Goal: Task Accomplishment & Management: Complete application form

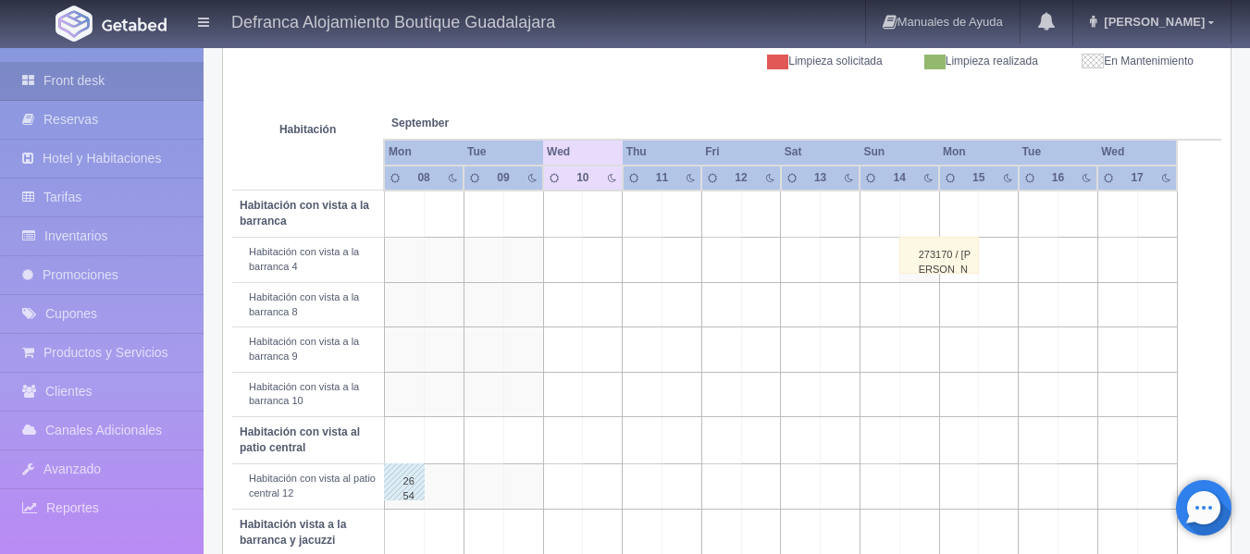
scroll to position [93, 0]
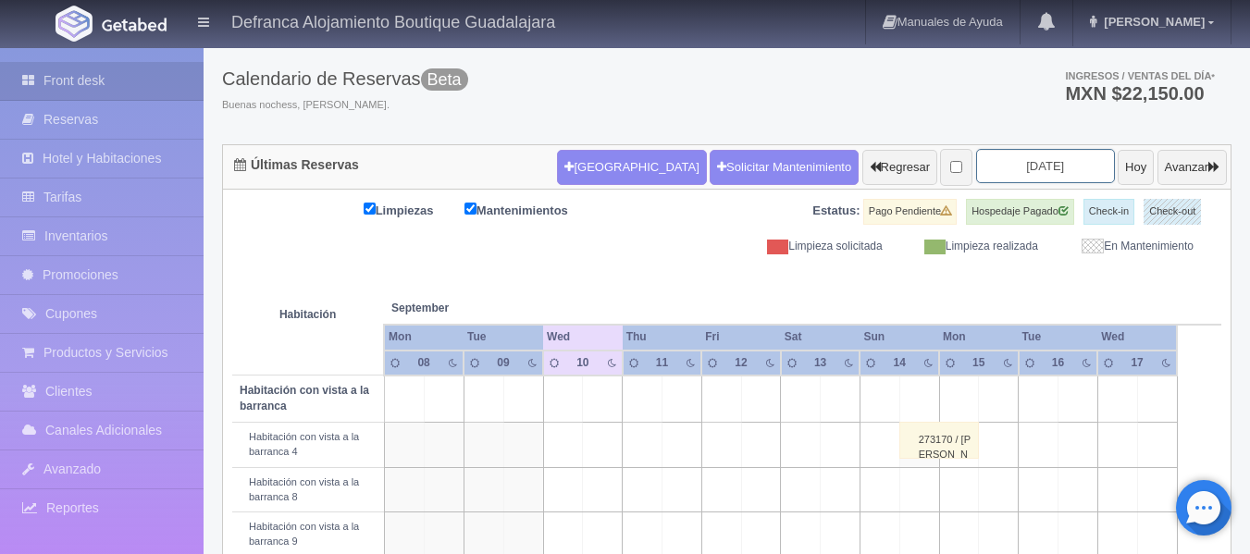
click at [1055, 164] on input "2025-09-10" at bounding box center [1045, 166] width 139 height 34
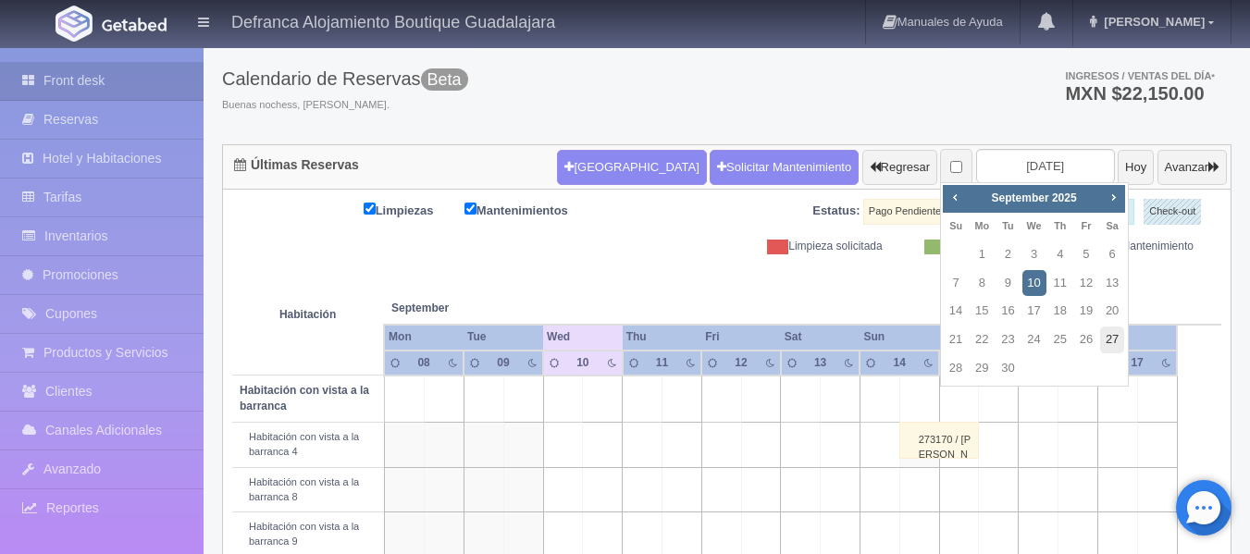
click at [1110, 336] on link "27" at bounding box center [1112, 340] width 24 height 27
type input "[DATE]"
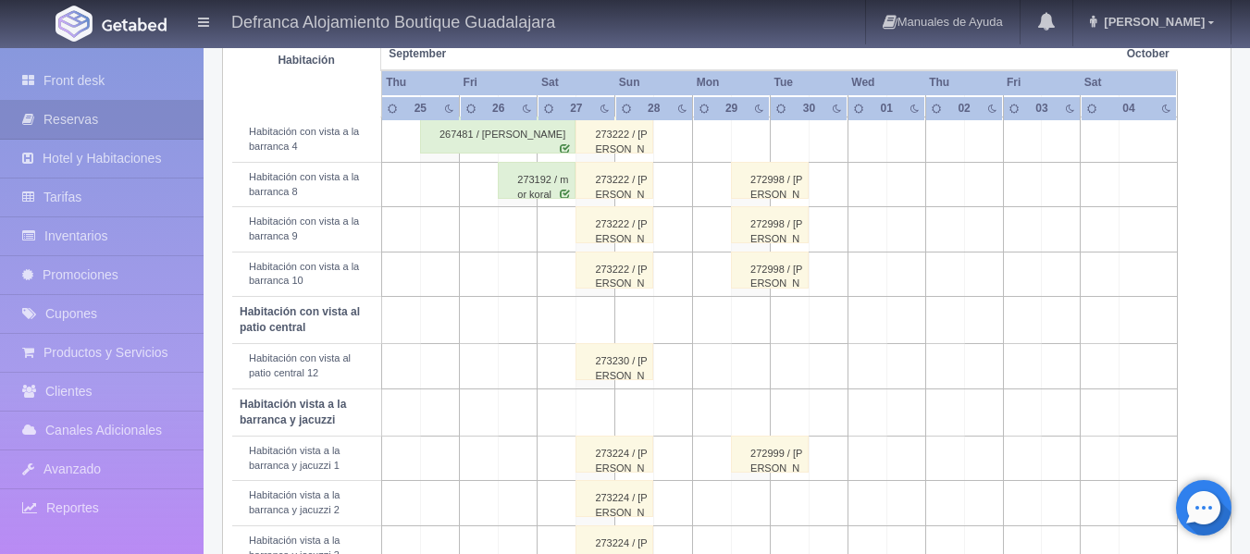
scroll to position [383, 0]
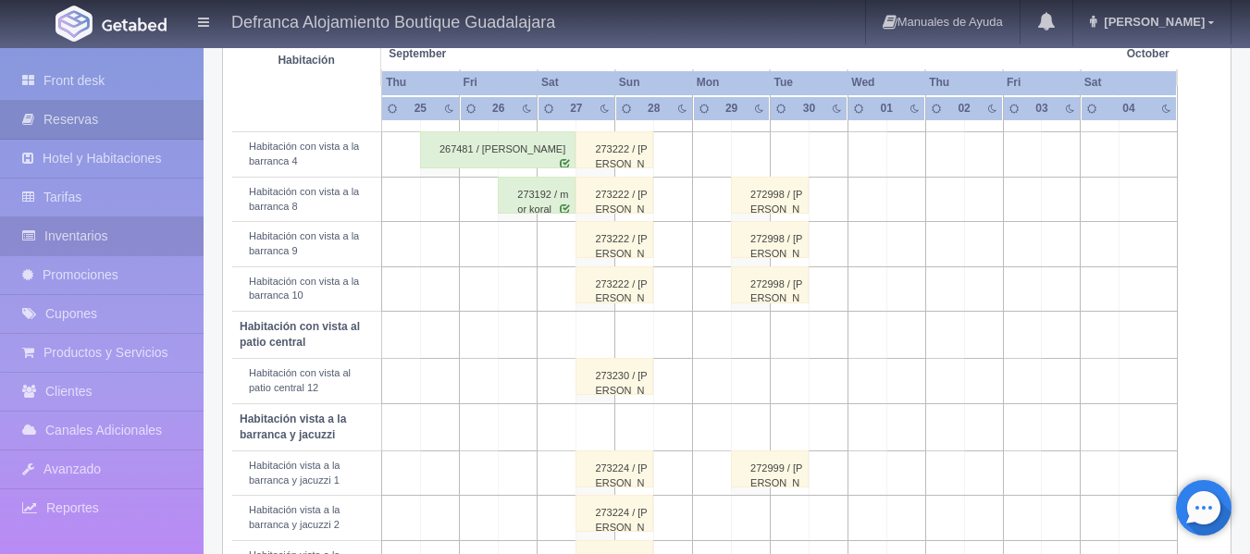
click at [117, 234] on link "Inventarios" at bounding box center [102, 236] width 204 height 38
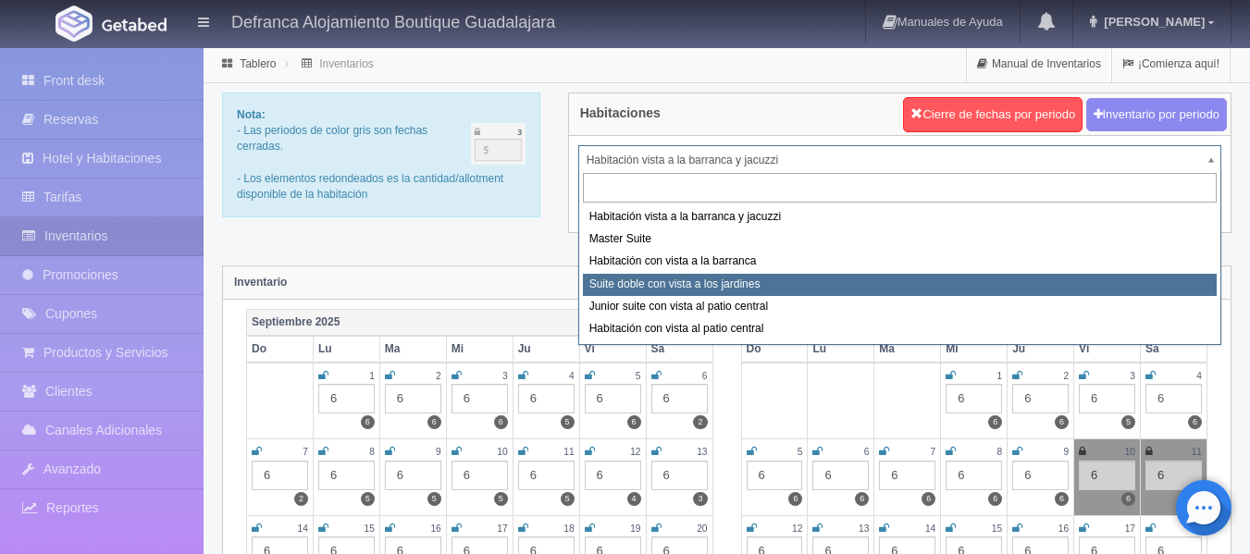
select select "1389"
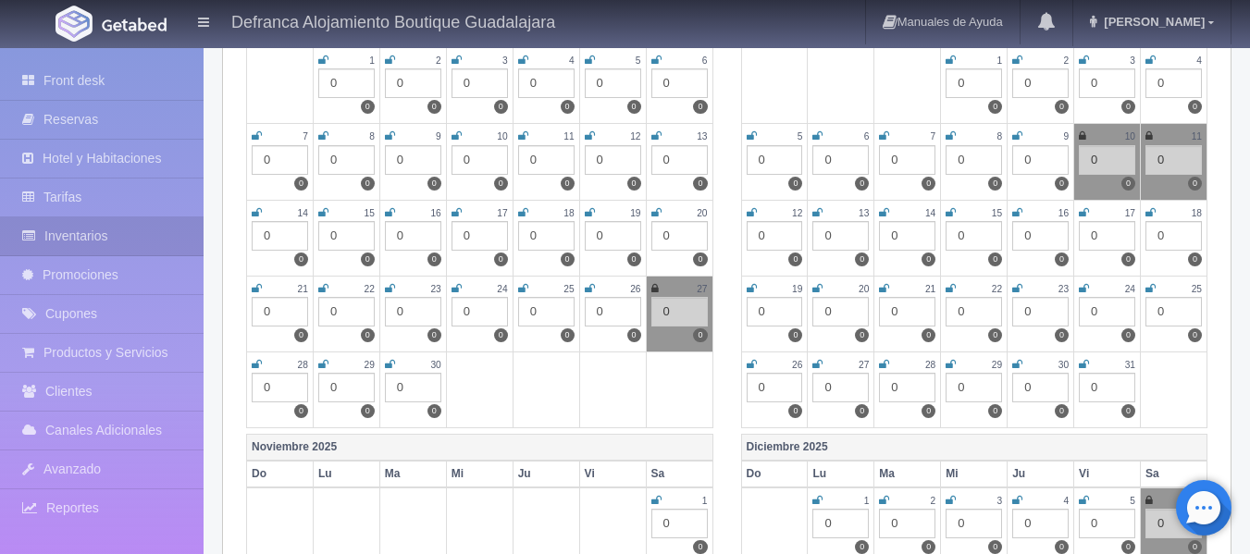
scroll to position [370, 0]
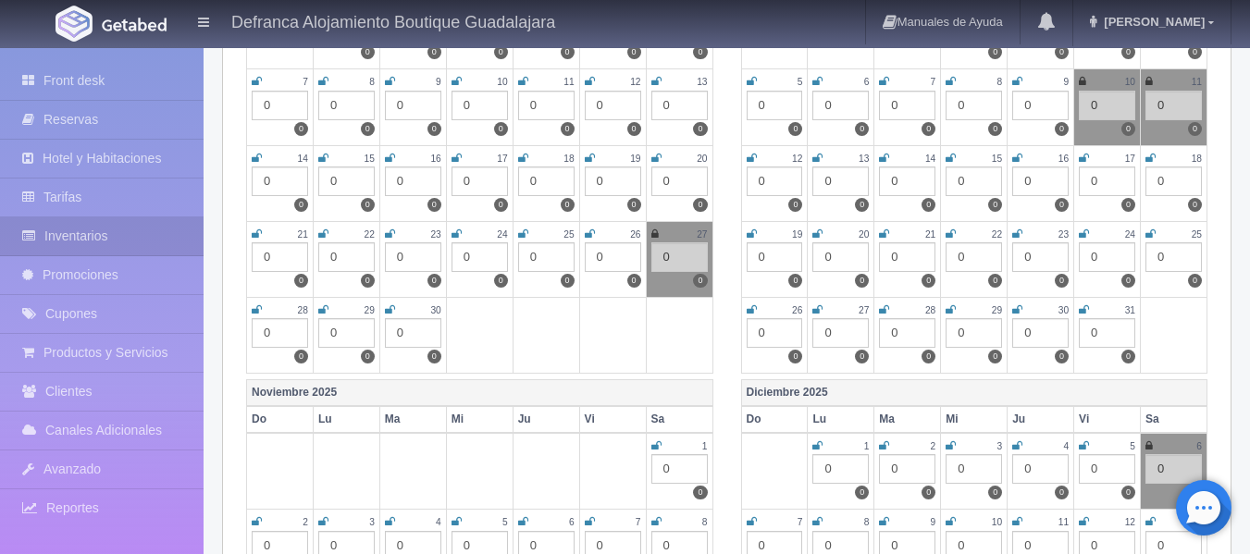
click at [667, 253] on div "0" at bounding box center [679, 257] width 56 height 30
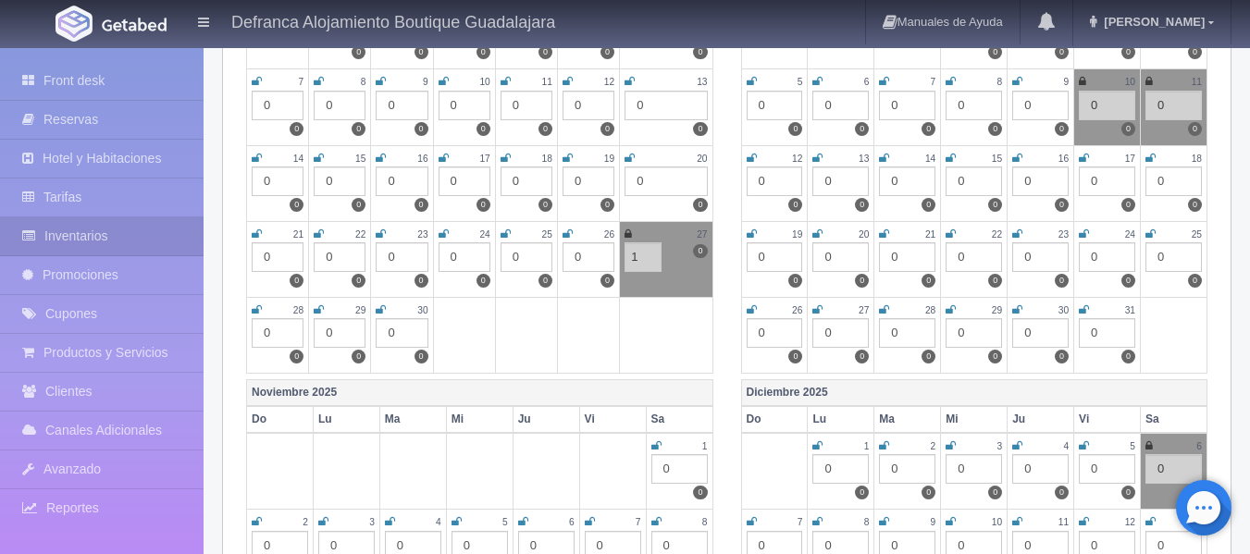
type input "1"
click at [657, 320] on td at bounding box center [666, 335] width 93 height 76
click at [623, 320] on td at bounding box center [666, 335] width 93 height 76
click at [93, 75] on link "Front desk" at bounding box center [102, 81] width 204 height 38
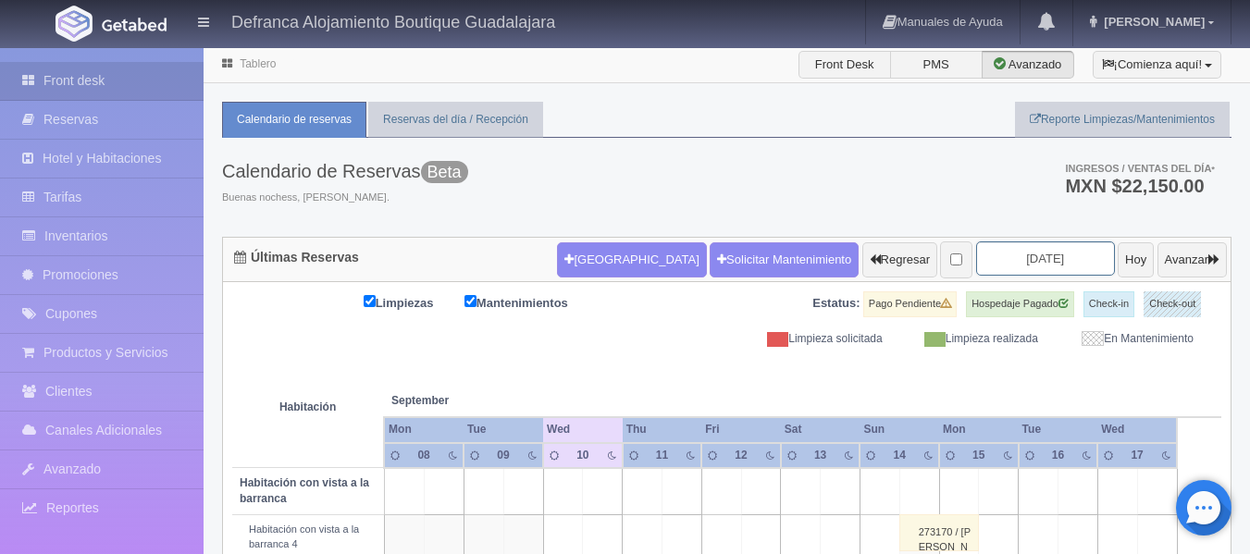
click at [1046, 258] on input "2025-09-10" at bounding box center [1045, 258] width 139 height 34
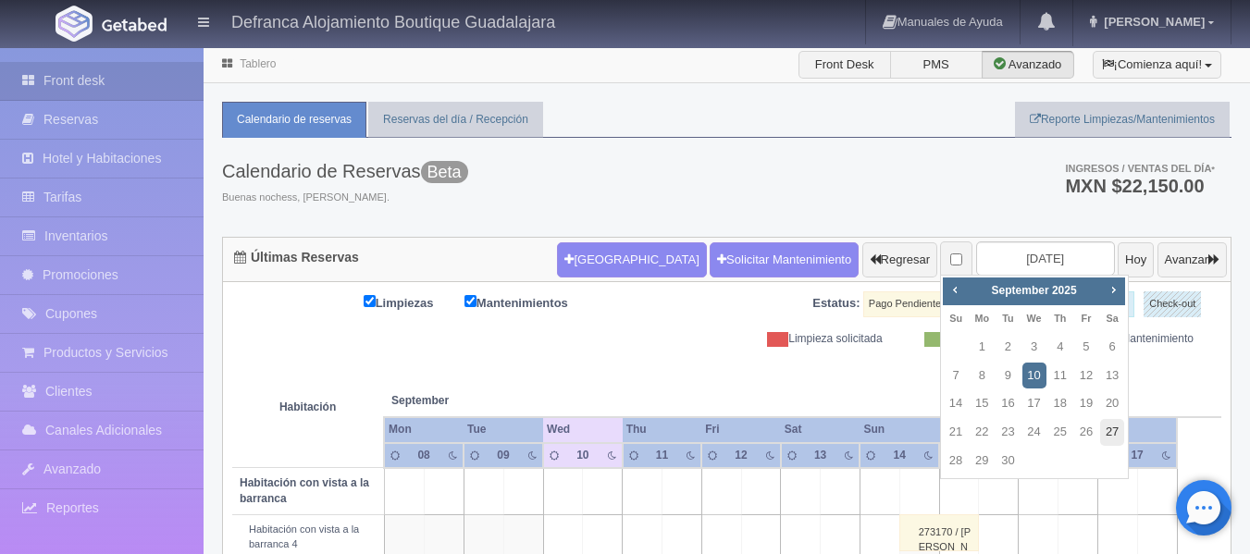
click at [1110, 430] on link "27" at bounding box center [1112, 432] width 24 height 27
type input "[DATE]"
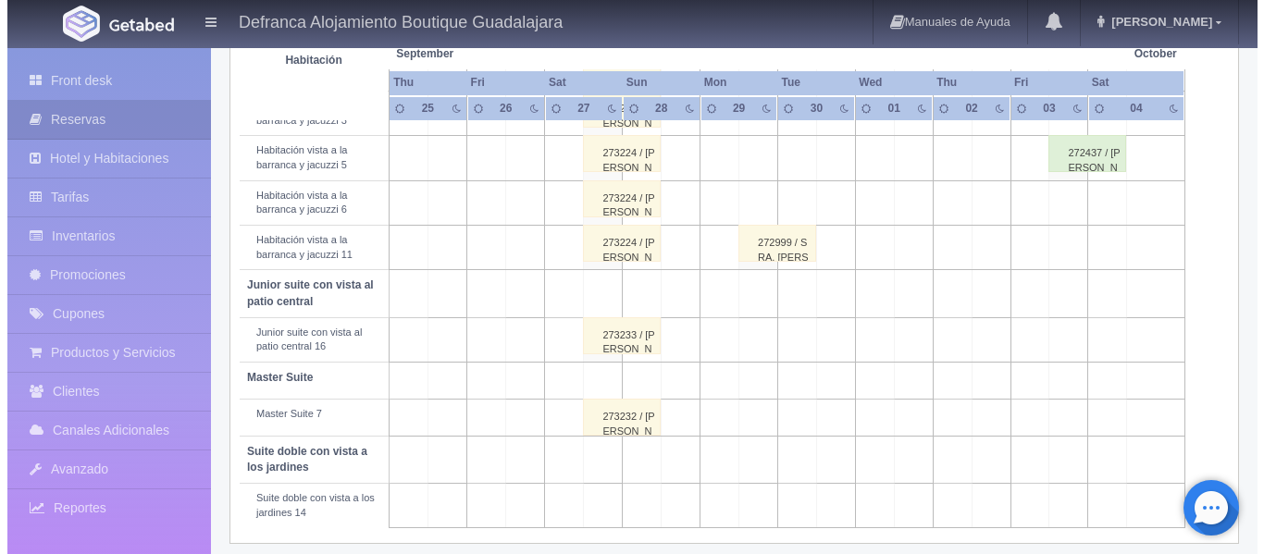
scroll to position [845, 0]
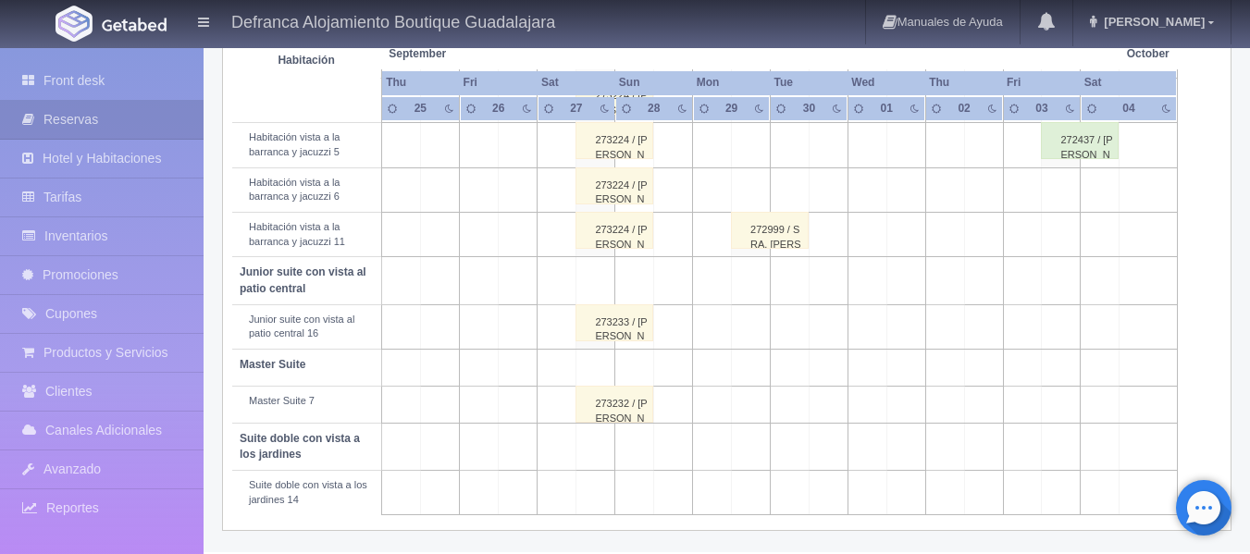
click at [609, 502] on td at bounding box center [595, 493] width 39 height 44
click at [611, 541] on button "Nueva Reserva" at bounding box center [600, 550] width 160 height 31
type input "27-09-2025"
type input "28-09-2025"
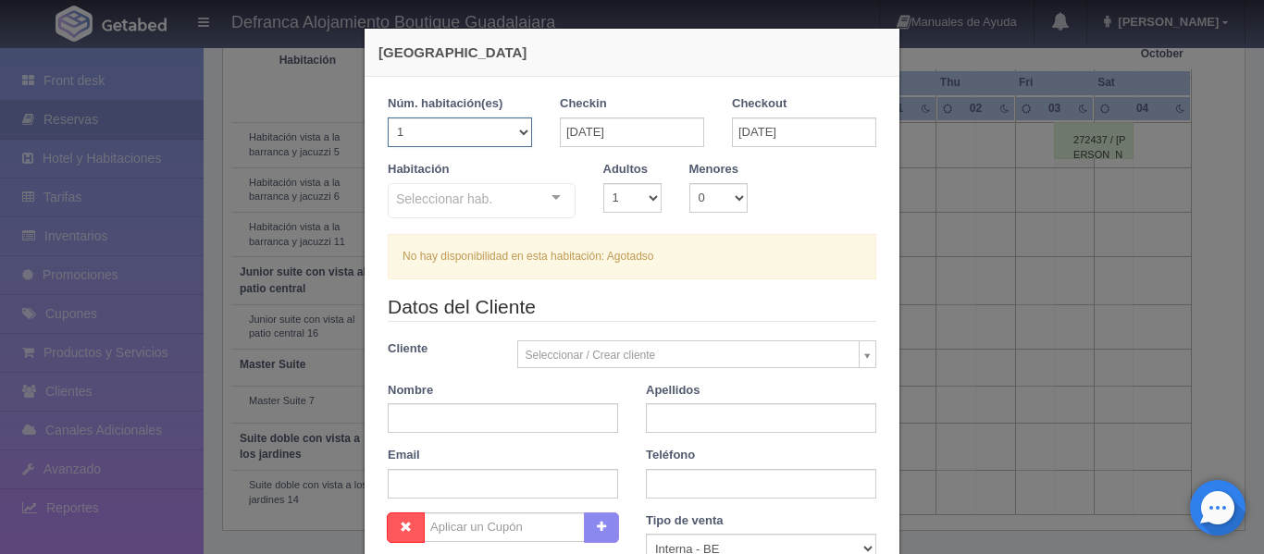
click at [514, 128] on select "1 2 3 4 5 6 7 8 9 10 11 12 13 14 15 16 17 18 19 20" at bounding box center [460, 132] width 144 height 30
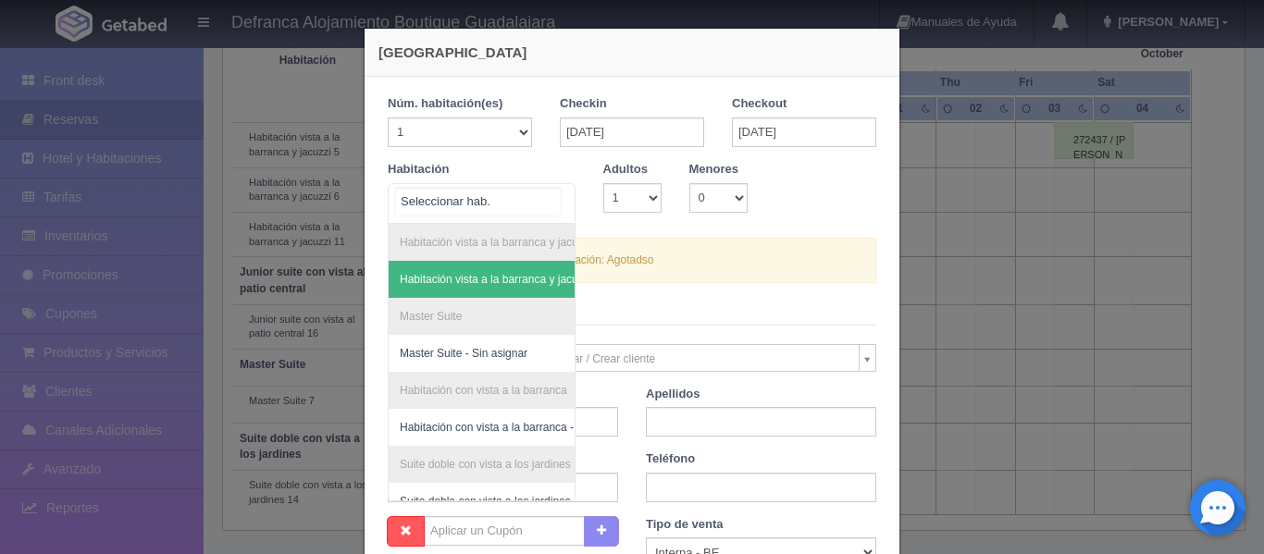
click at [550, 198] on div "Habitación vista a la barranca y jacuzzi Habitación vista a la barranca y jacuz…" at bounding box center [482, 203] width 188 height 41
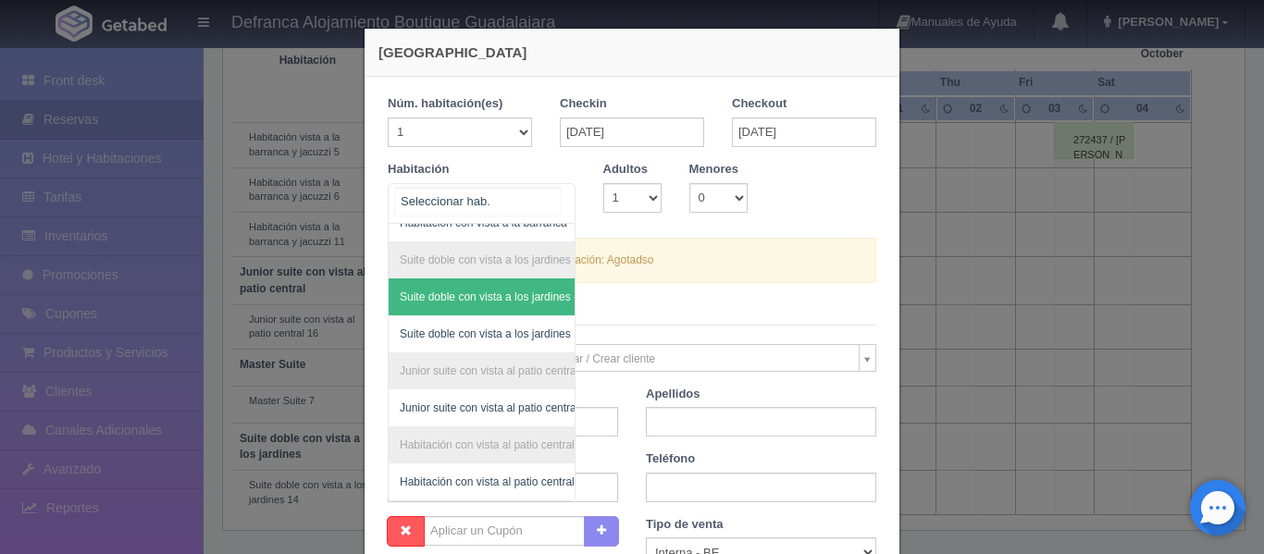
scroll to position [218, 0]
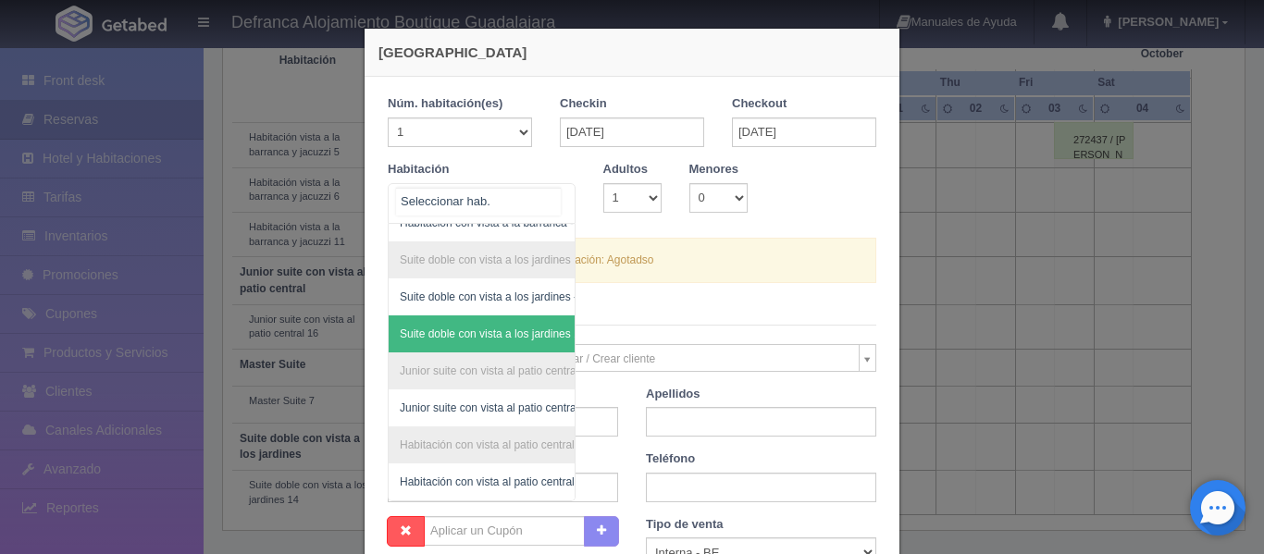
click at [487, 327] on span "Suite doble con vista a los jardines 14" at bounding box center [493, 333] width 186 height 13
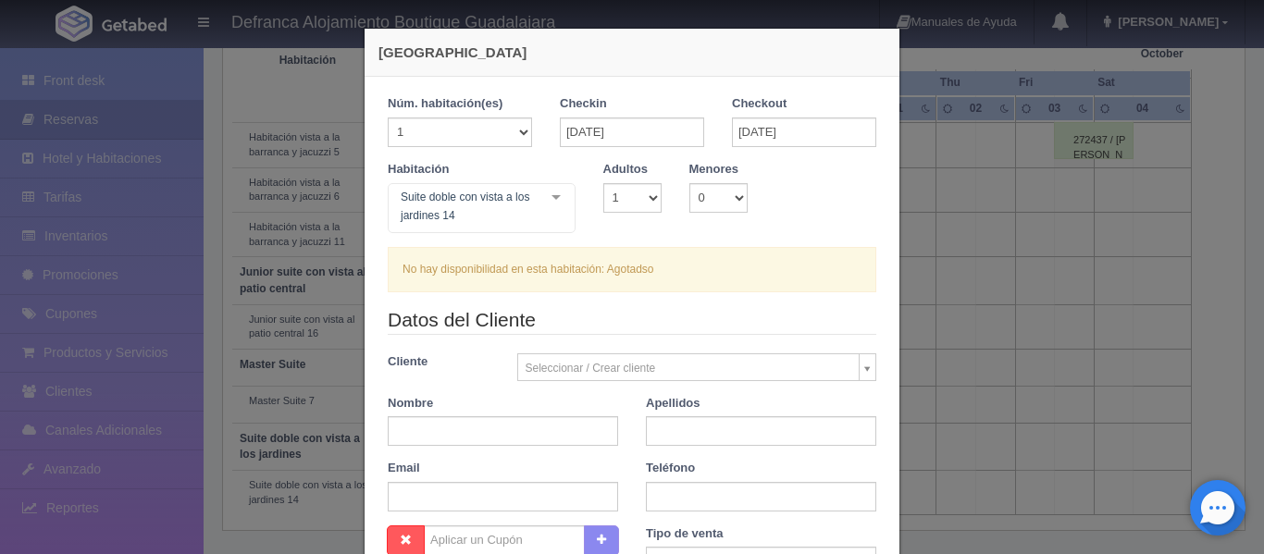
checkbox input "false"
click at [648, 205] on select "1 2 3 4 5 6 7 8 9 10" at bounding box center [632, 198] width 58 height 30
select select "2"
click at [603, 183] on select "1 2 3 4 5 6 7 8 9 10" at bounding box center [632, 198] width 58 height 30
checkbox input "false"
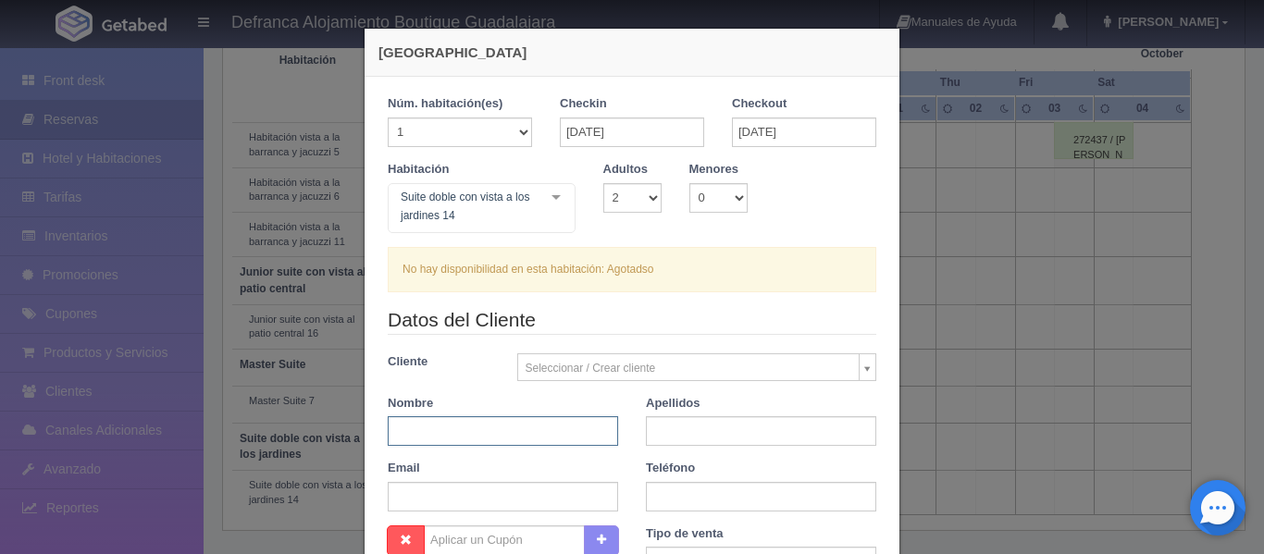
click at [469, 424] on input "text" at bounding box center [503, 431] width 230 height 30
type input "ROCÍO"
click at [674, 432] on input "text" at bounding box center [761, 431] width 230 height 30
type input "MARTÍNEZ DE LA TORRE"
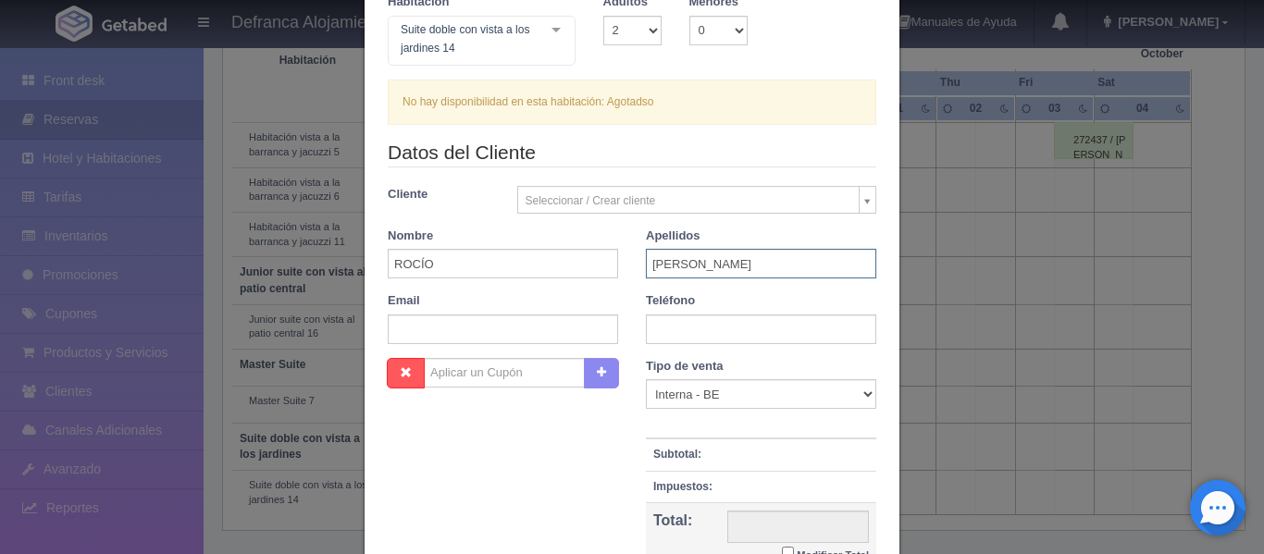
scroll to position [185, 0]
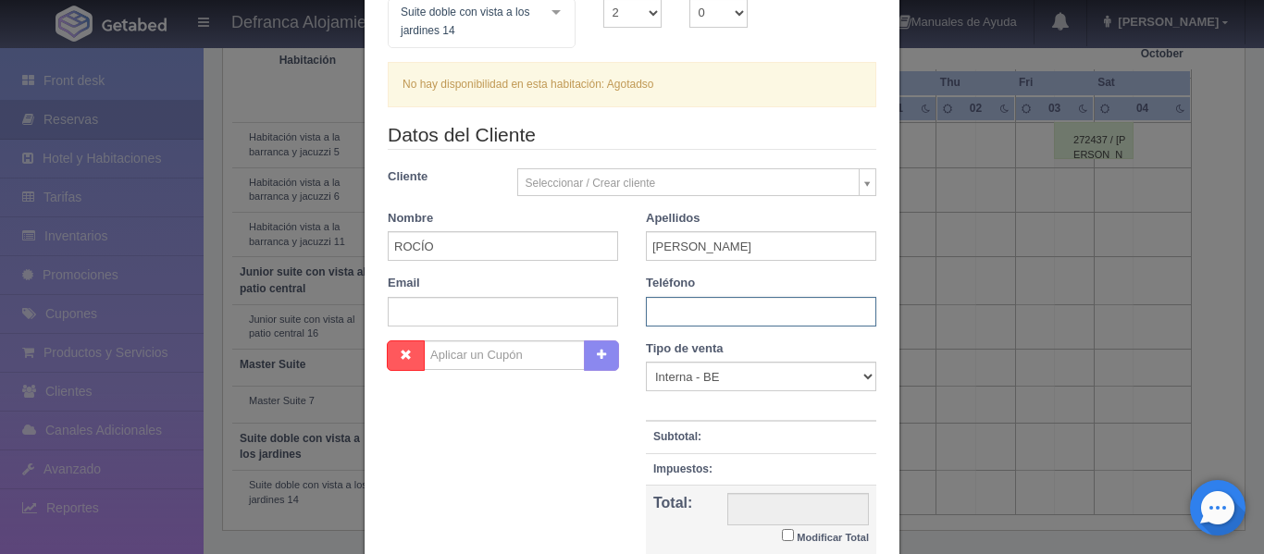
click at [734, 313] on input "text" at bounding box center [761, 312] width 230 height 30
type input "33 3616 0431"
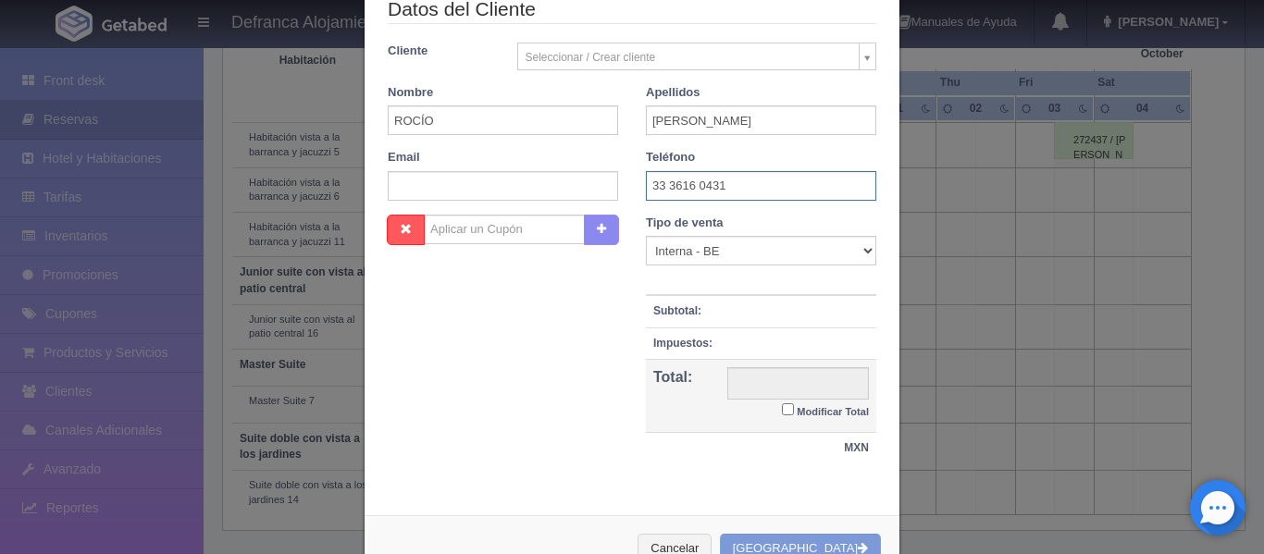
scroll to position [368, 0]
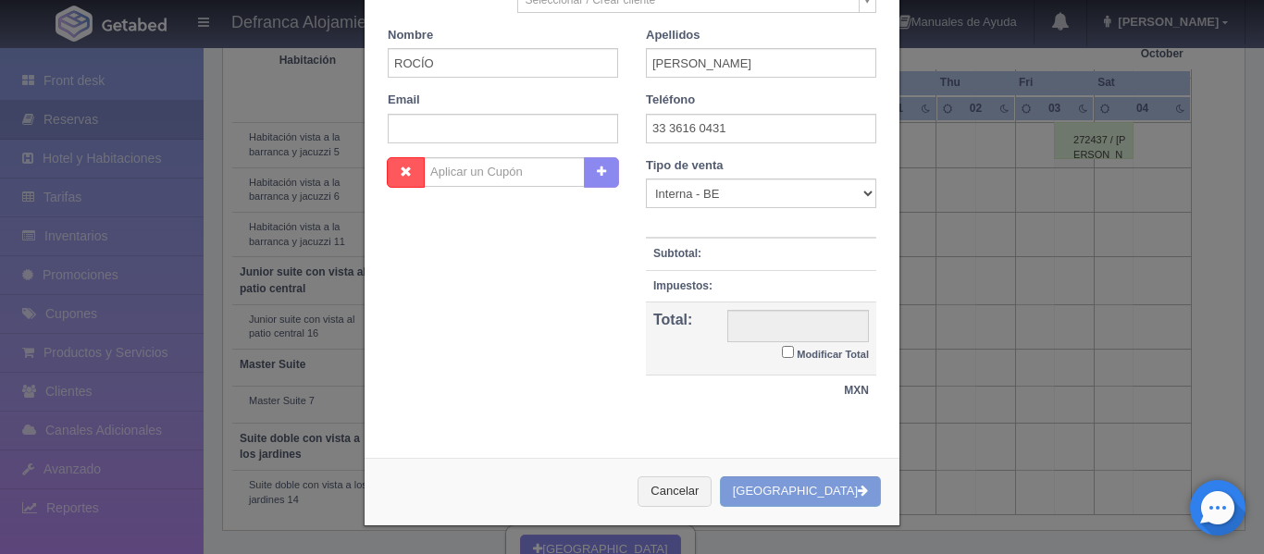
click at [782, 352] on input "Modificar Total" at bounding box center [788, 352] width 12 height 12
checkbox input "true"
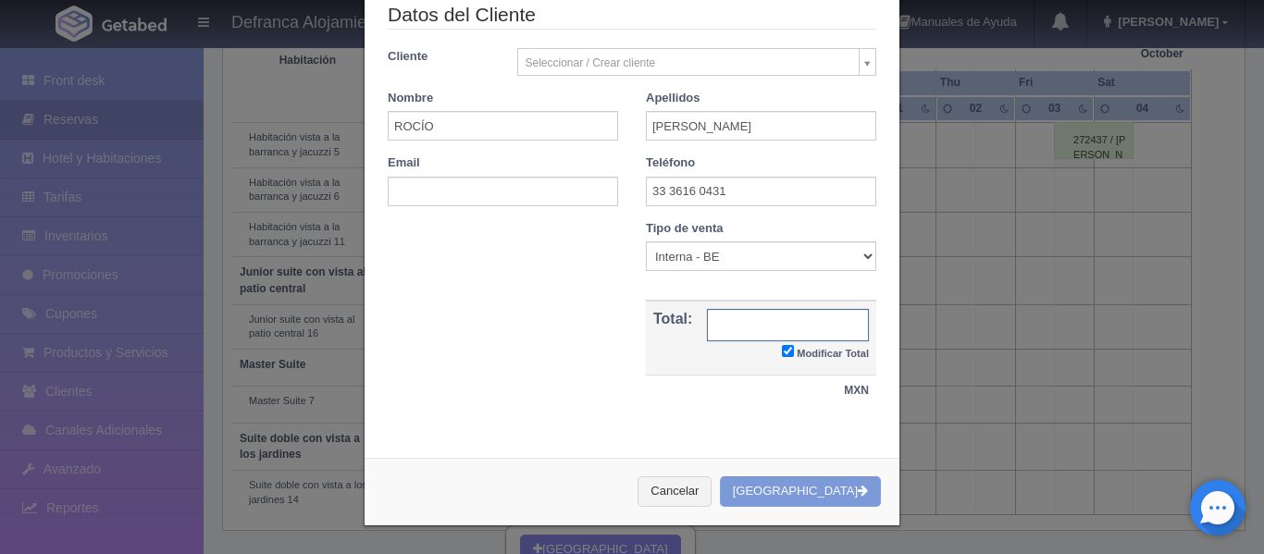
scroll to position [305, 0]
click at [796, 495] on div "Cancelar Crear Reserva" at bounding box center [631, 492] width 535 height 68
click at [694, 494] on button "Cancelar" at bounding box center [674, 491] width 74 height 31
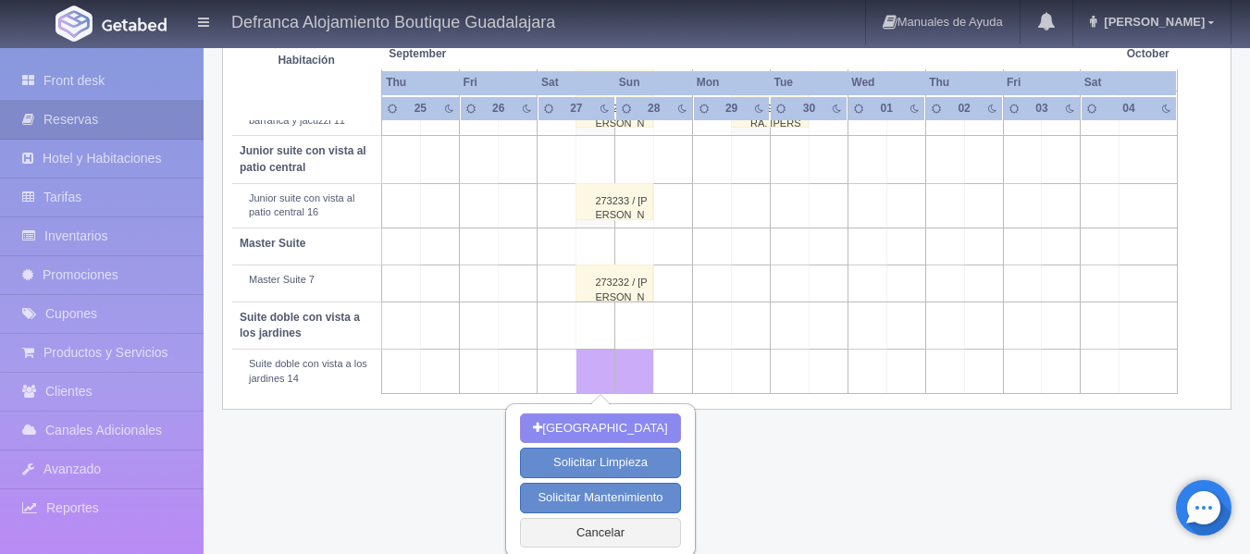
scroll to position [970, 0]
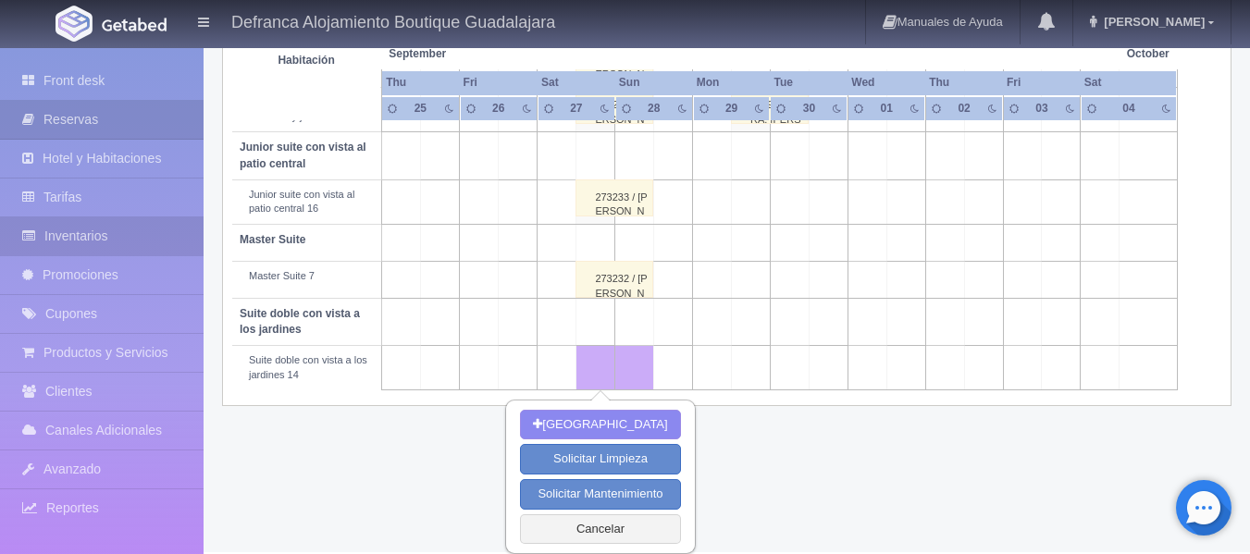
click at [114, 239] on link "Inventarios" at bounding box center [102, 236] width 204 height 38
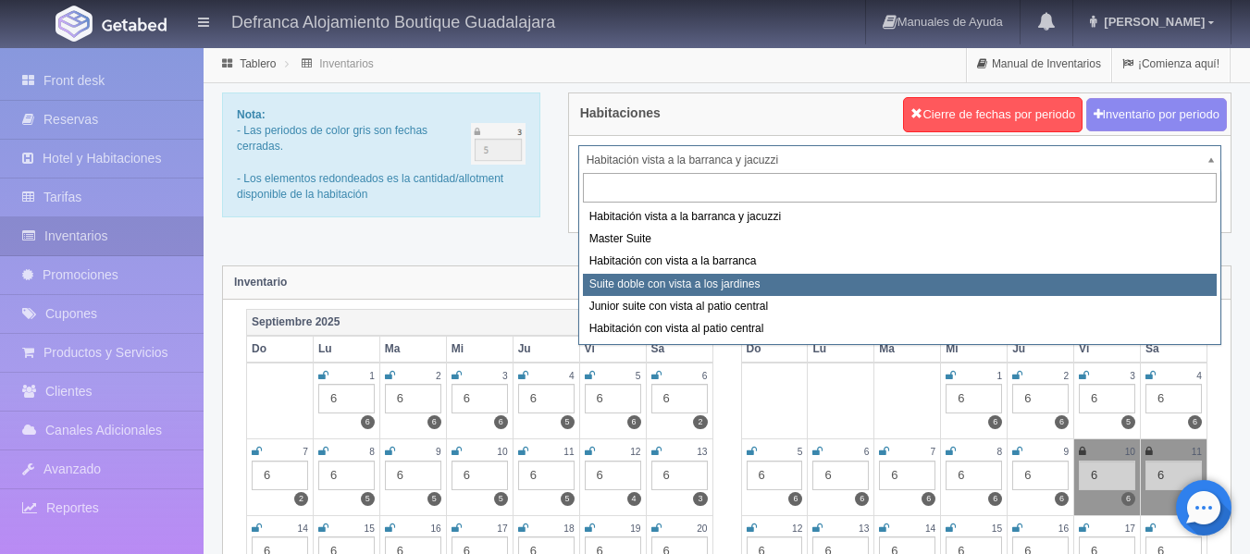
select select "1389"
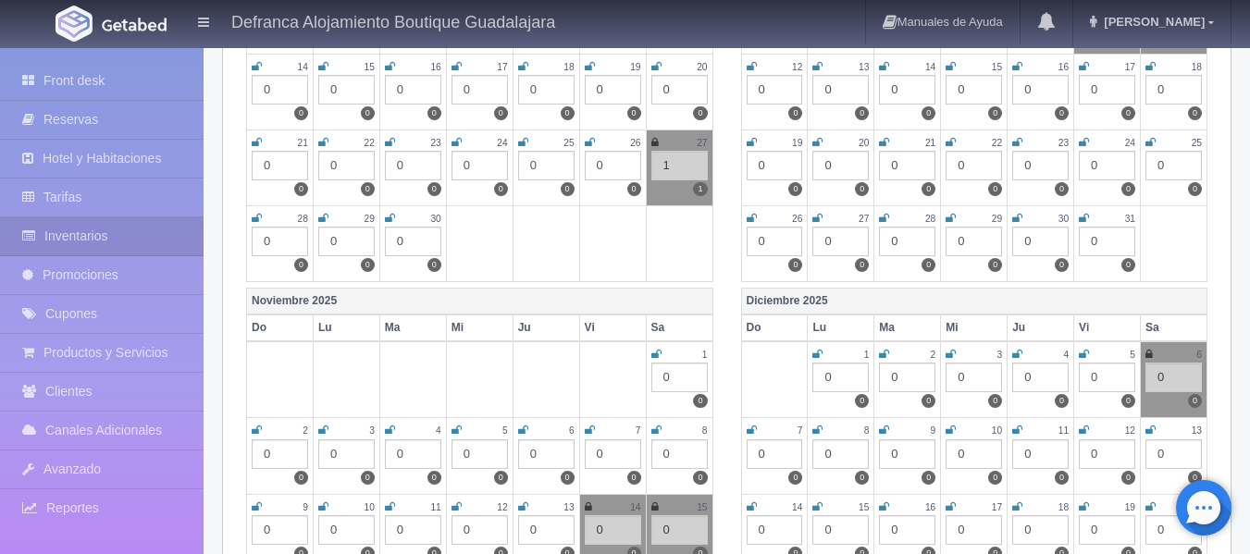
scroll to position [463, 0]
click at [658, 138] on icon at bounding box center [654, 141] width 7 height 11
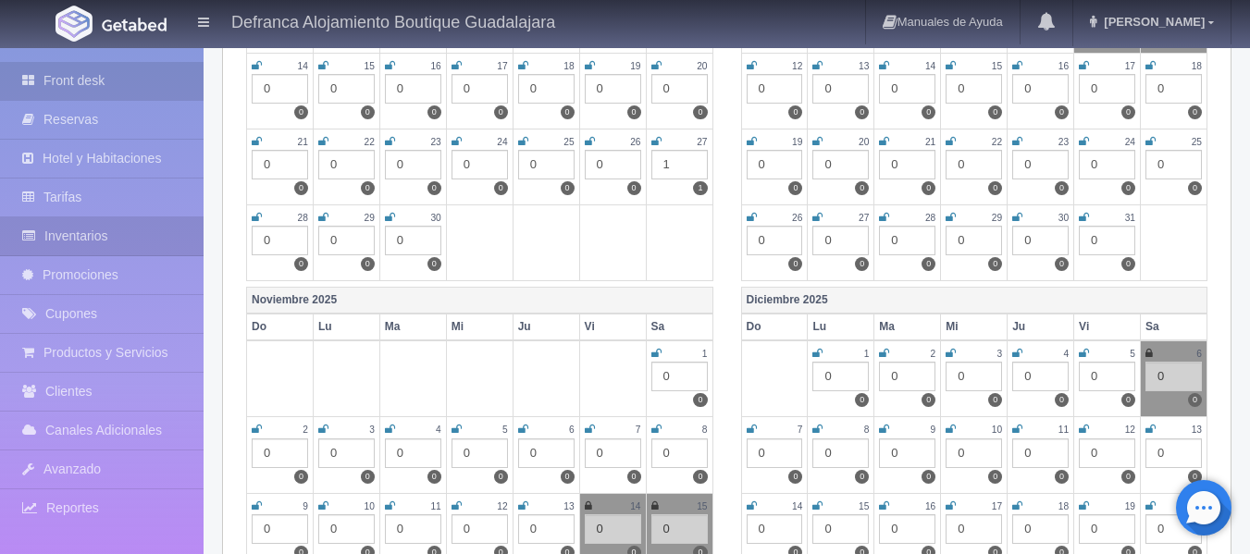
click at [48, 70] on link "Front desk" at bounding box center [102, 81] width 204 height 38
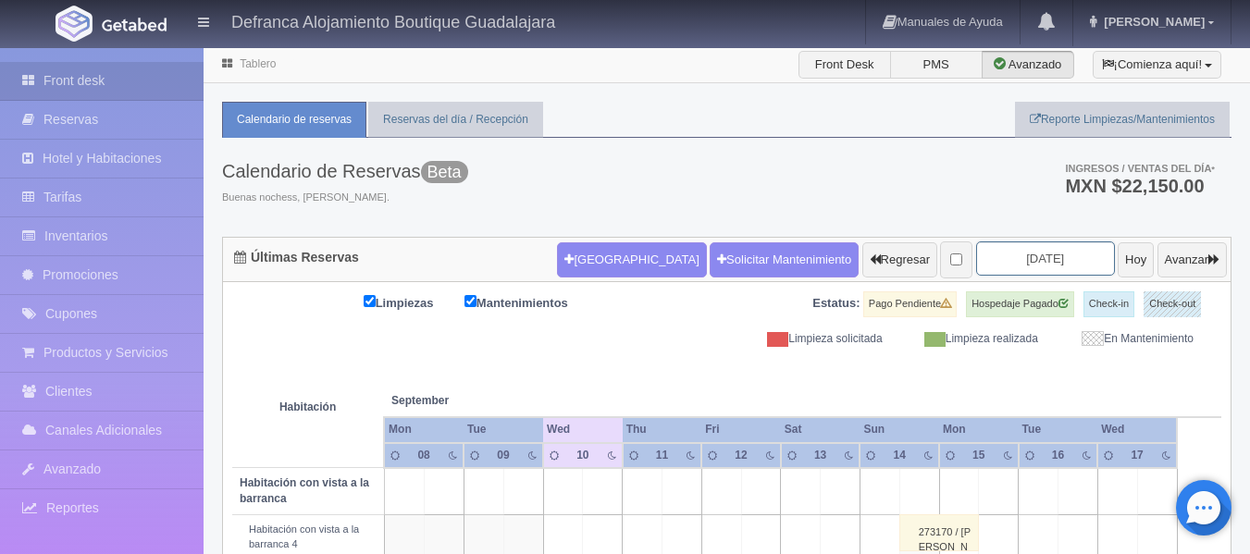
click at [1052, 265] on input "2025-09-10" at bounding box center [1045, 258] width 139 height 34
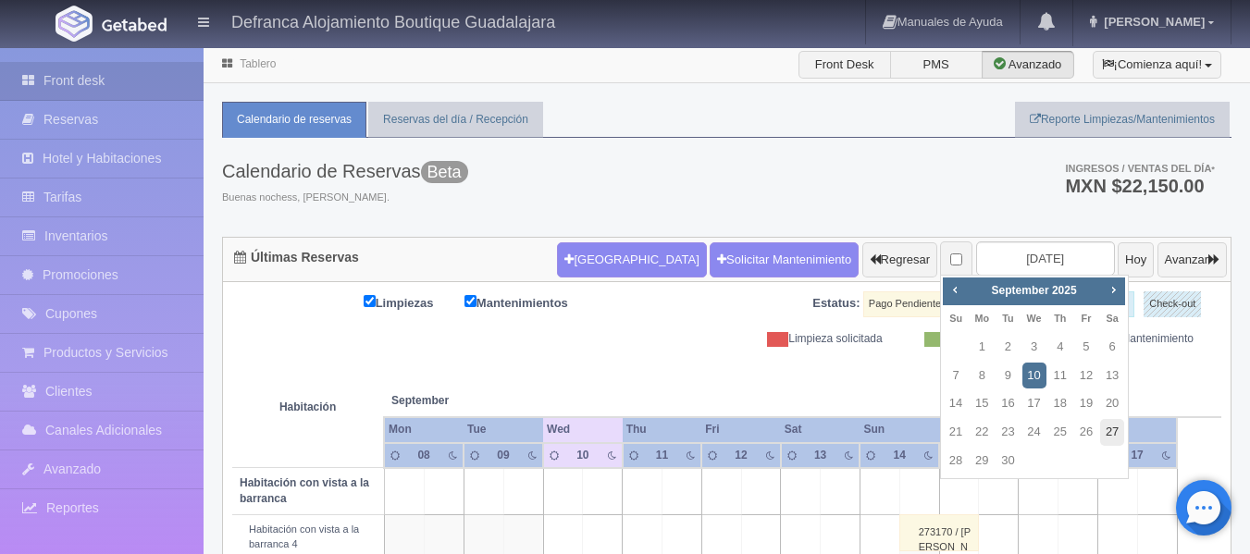
click at [1113, 432] on link "27" at bounding box center [1112, 432] width 24 height 27
type input "[DATE]"
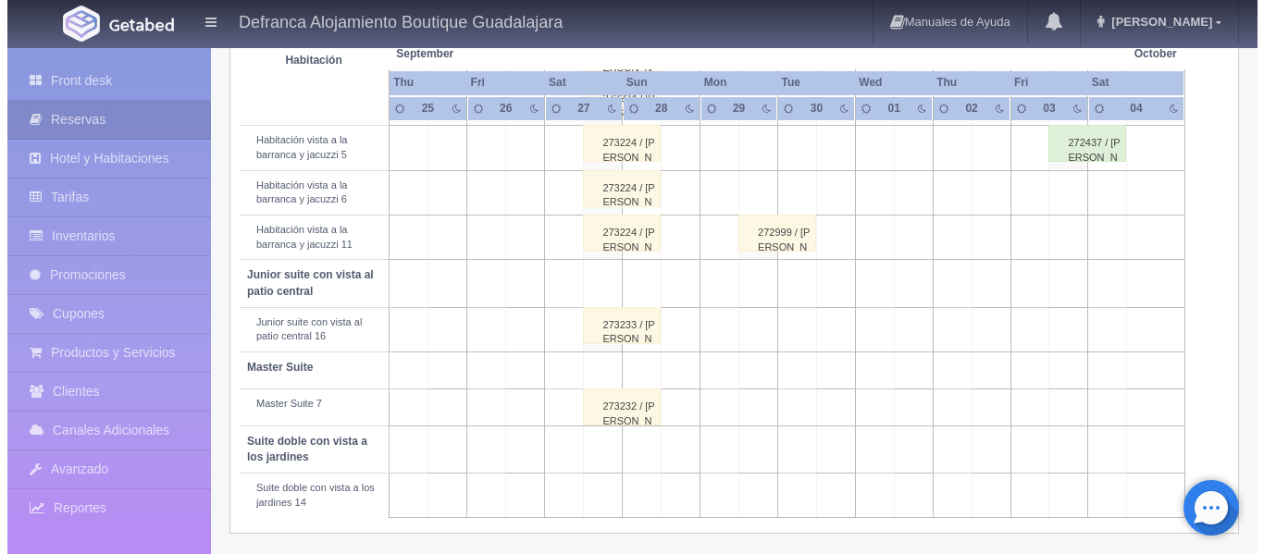
scroll to position [845, 0]
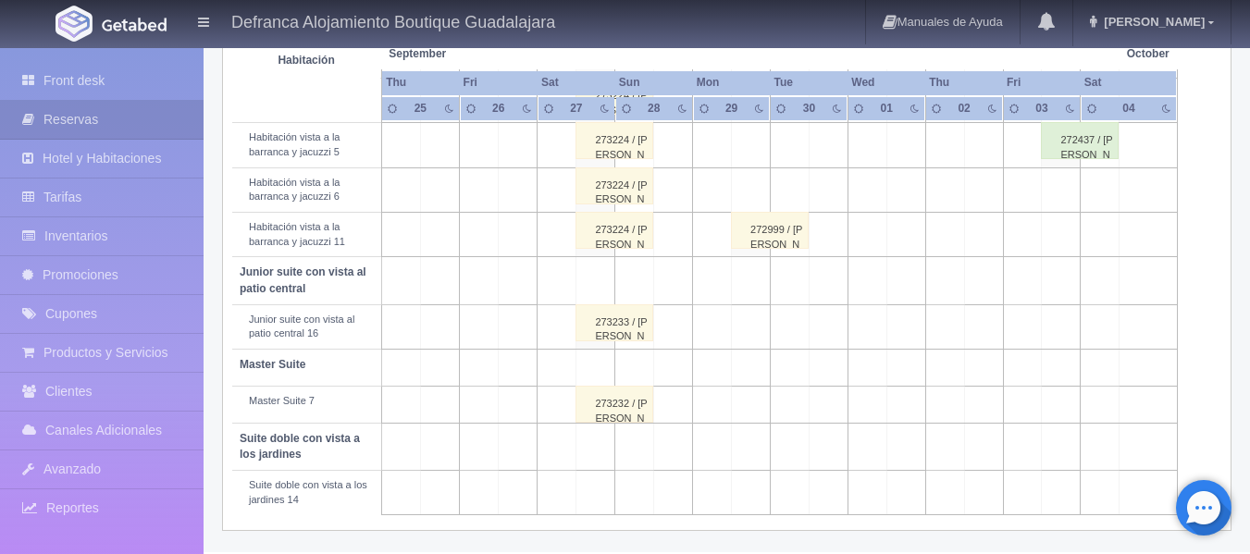
click at [602, 494] on td at bounding box center [595, 493] width 39 height 44
click at [618, 542] on button "[GEOGRAPHIC_DATA]" at bounding box center [600, 550] width 160 height 31
type input "27-09-2025"
type input "28-09-2025"
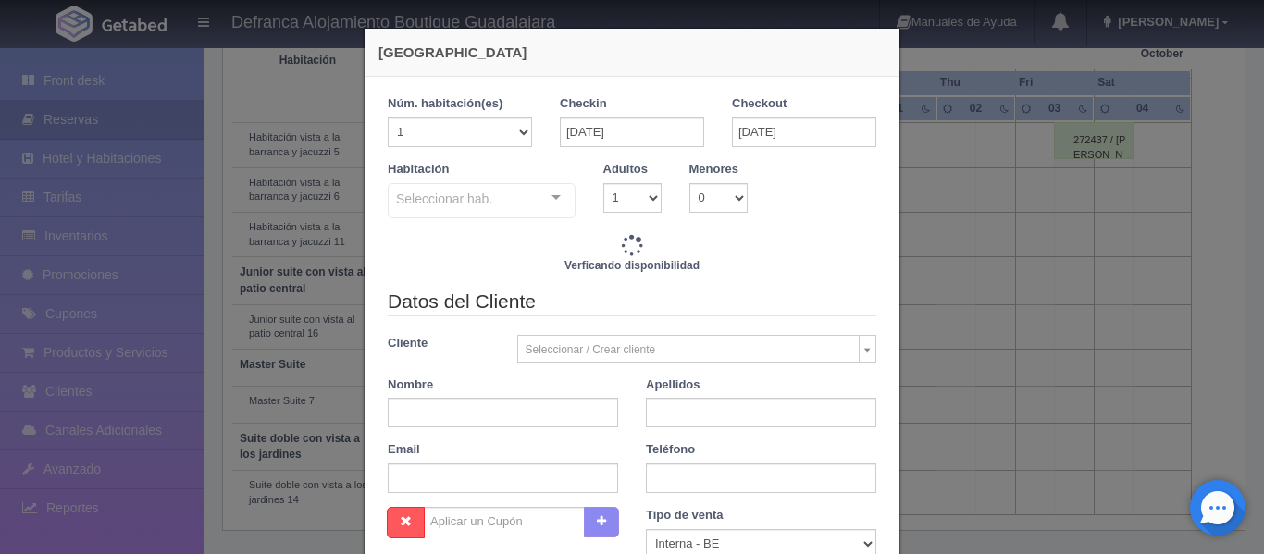
checkbox input "false"
type input "16215.00"
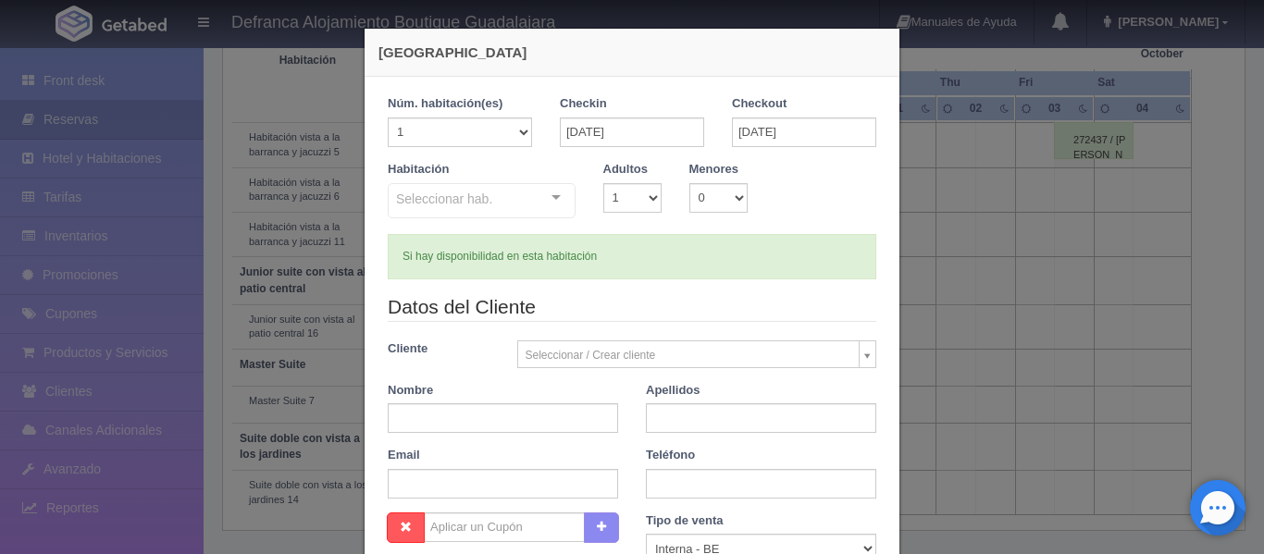
checkbox input "false"
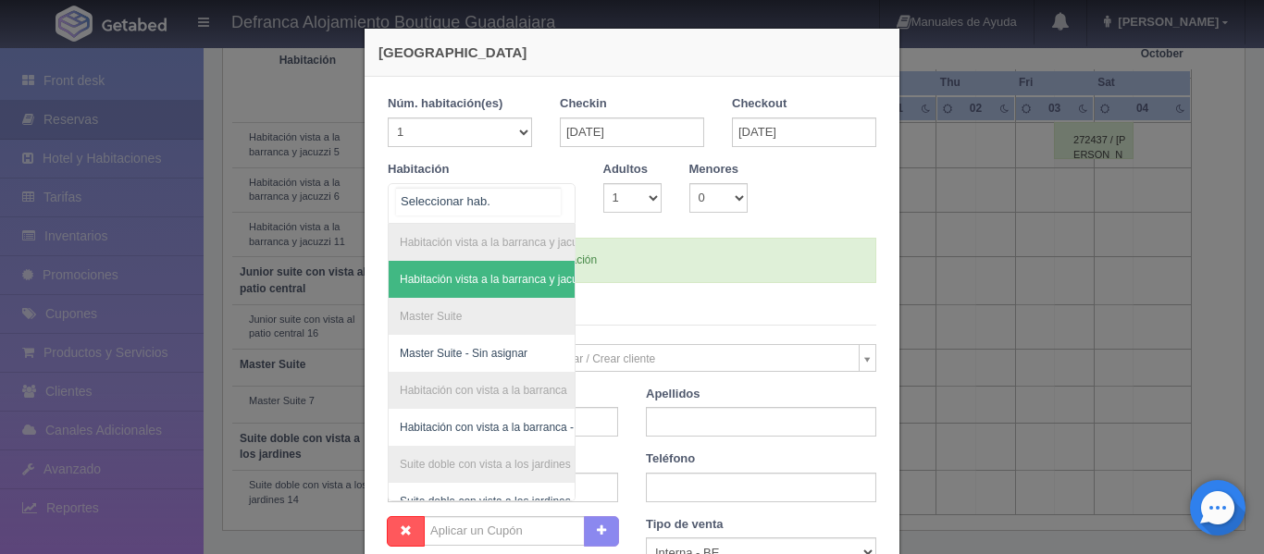
click at [548, 196] on div "Habitación vista a la barranca y jacuzzi Habitación vista a la barranca y jacuz…" at bounding box center [482, 203] width 188 height 41
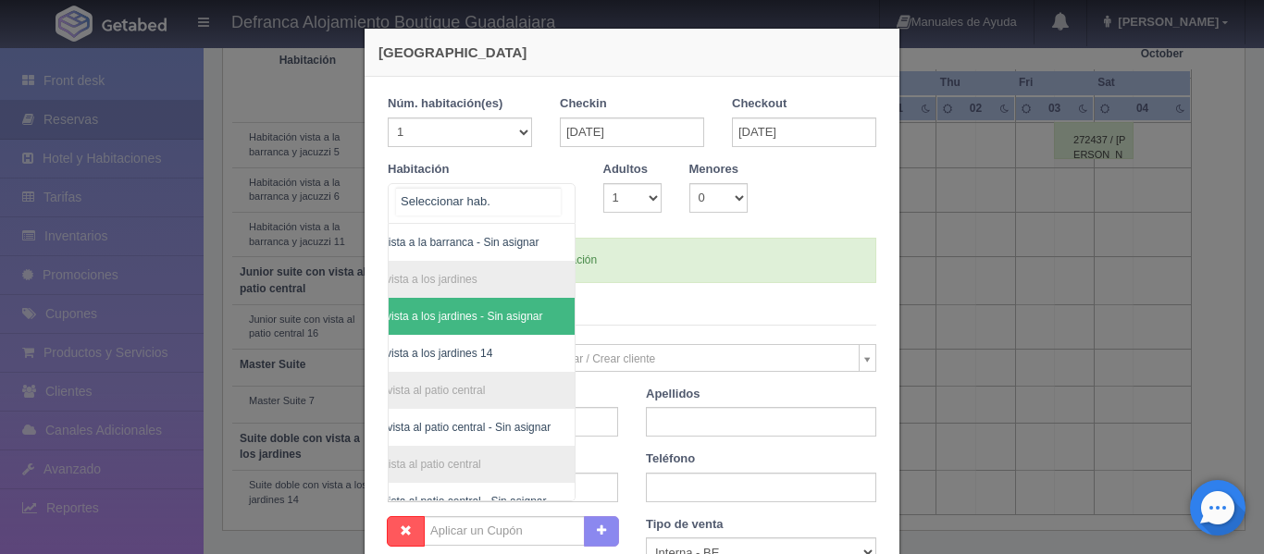
scroll to position [218, 107]
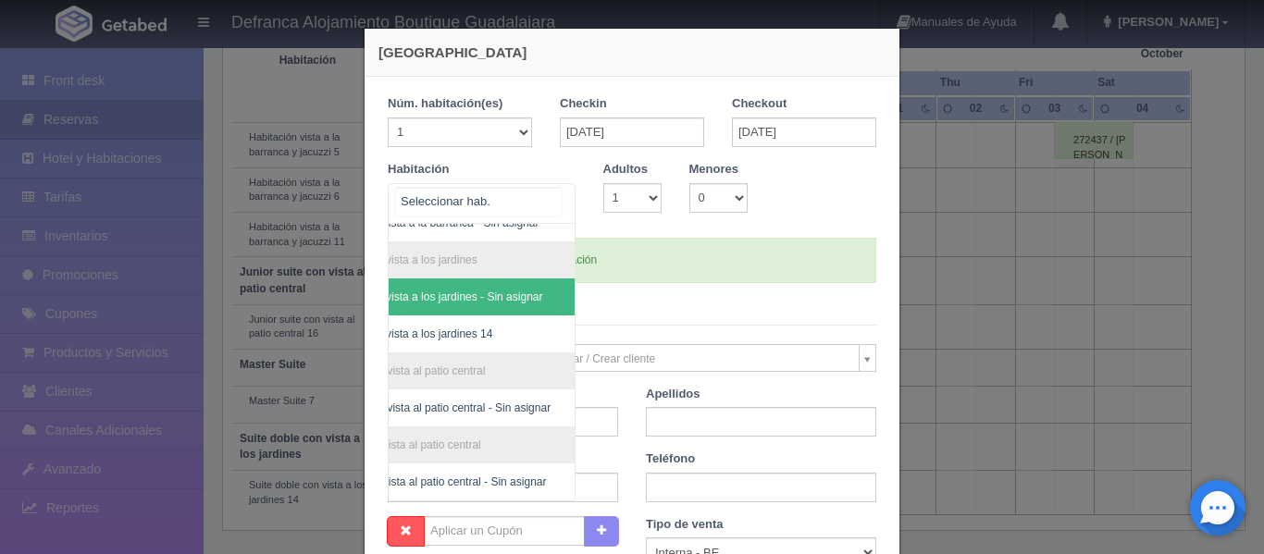
click at [493, 290] on span "Suite doble con vista a los jardines - Sin asignar" at bounding box center [424, 296] width 236 height 13
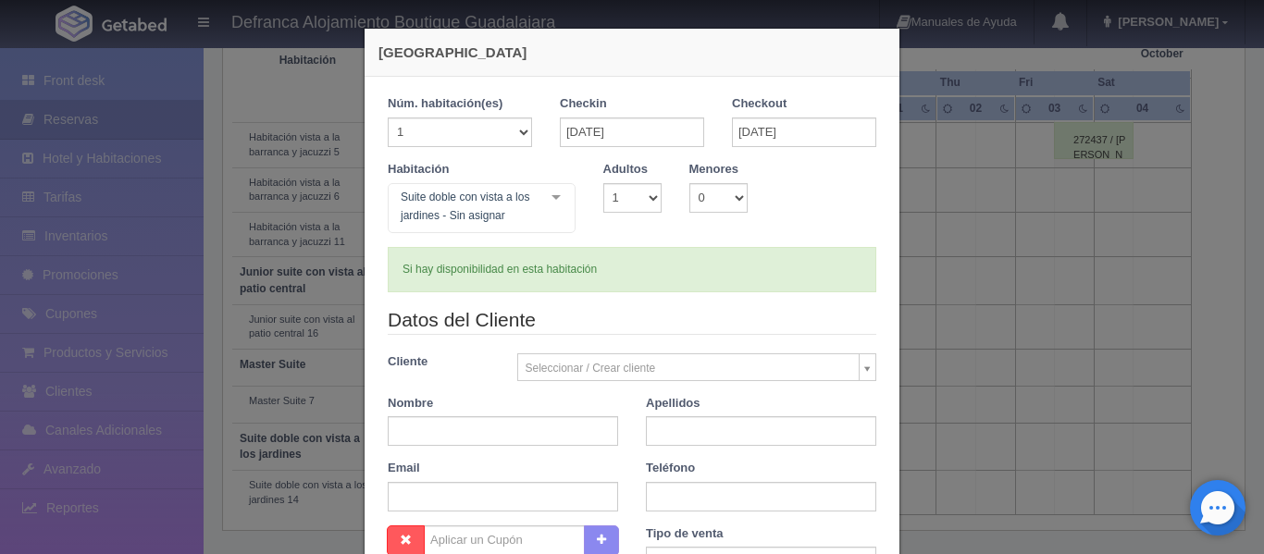
checkbox input "false"
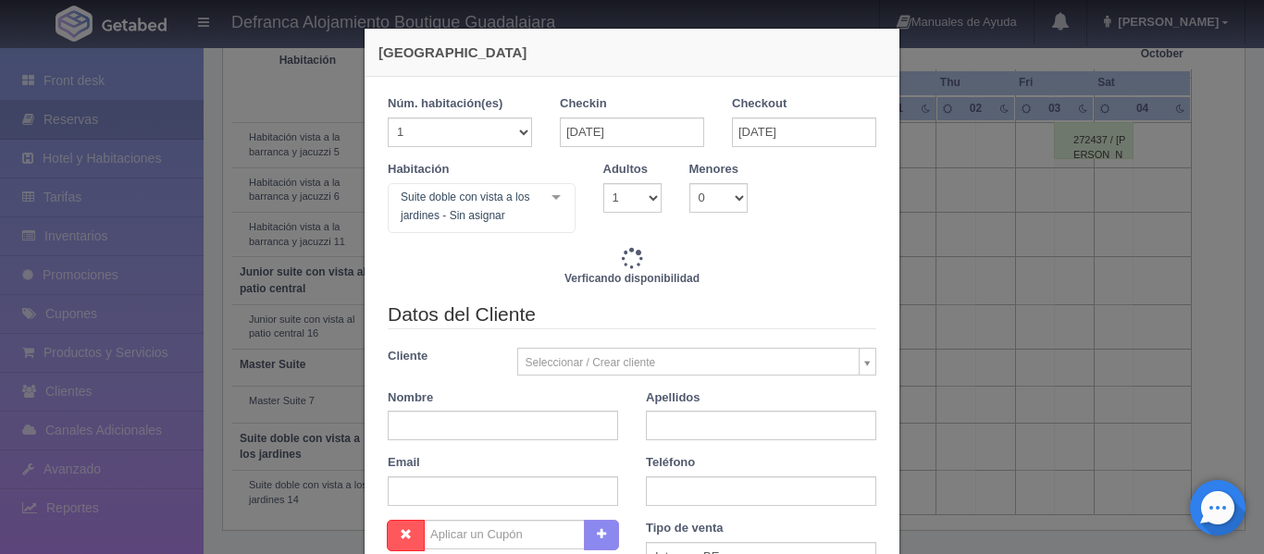
type input "16215.00"
checkbox input "false"
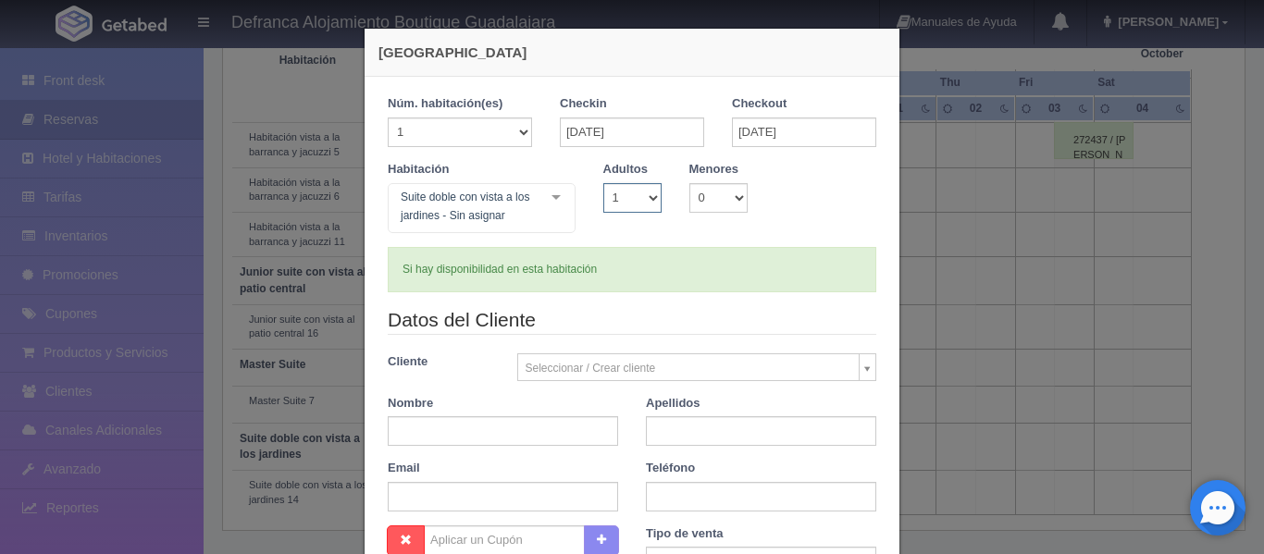
click at [648, 201] on select "1 2 3 4 5 6 7 8 9 10" at bounding box center [632, 198] width 58 height 30
select select "2"
click at [603, 183] on select "1 2 3 4 5 6 7 8 9 10" at bounding box center [632, 198] width 58 height 30
checkbox input "false"
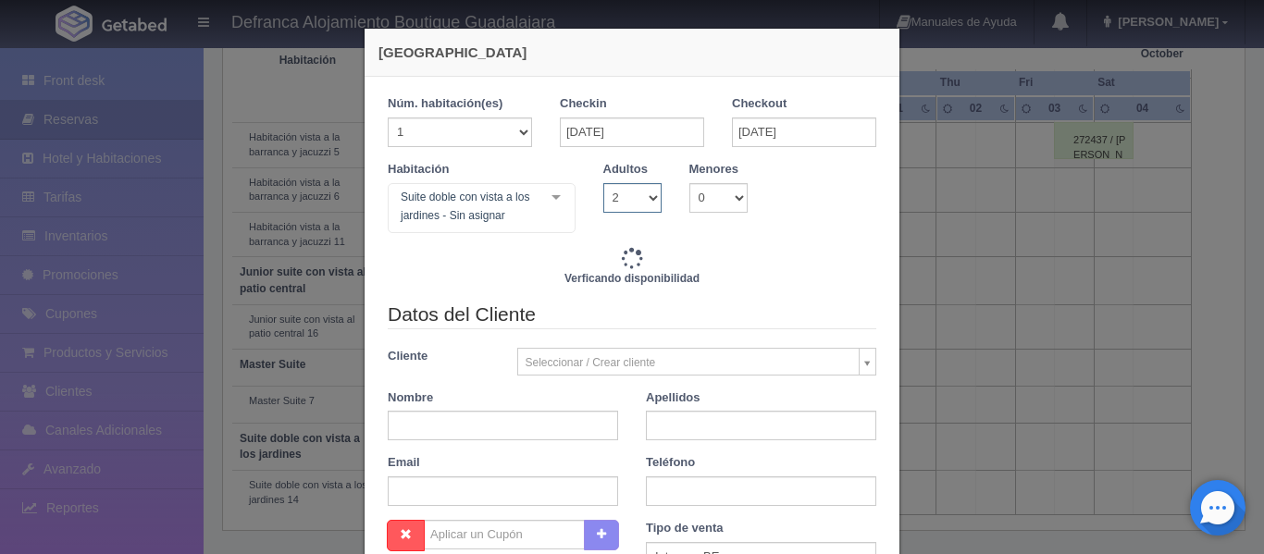
type input "16215.00"
checkbox input "false"
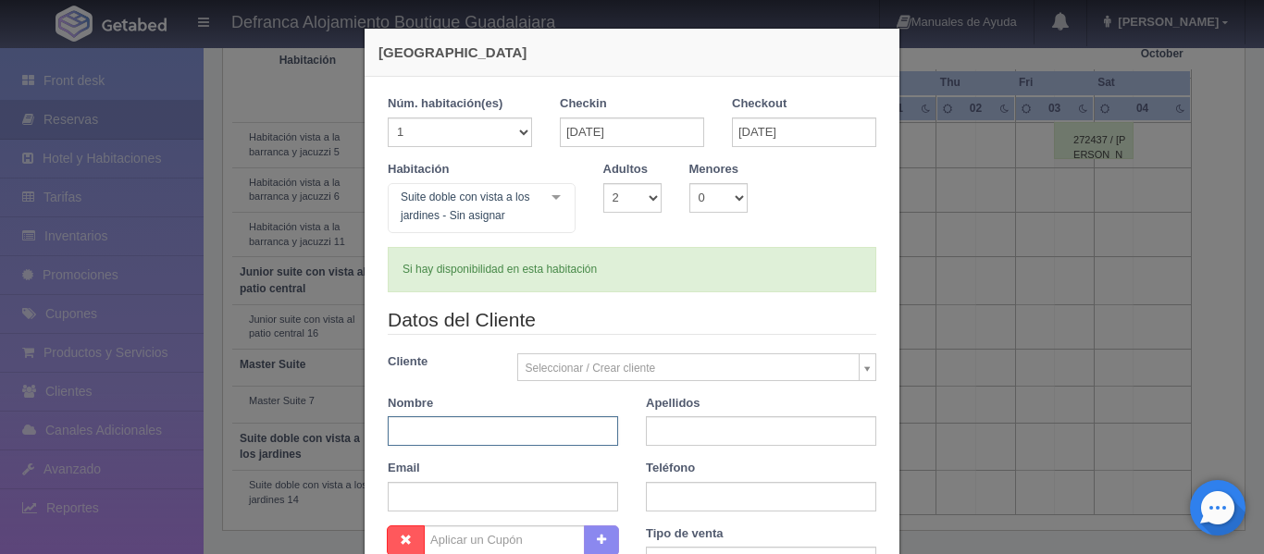
click at [463, 420] on input "text" at bounding box center [503, 431] width 230 height 30
type input "ROCÍO"
click at [668, 440] on input "text" at bounding box center [761, 431] width 230 height 30
type input "MARTÍNEZ DE LA TORRE"
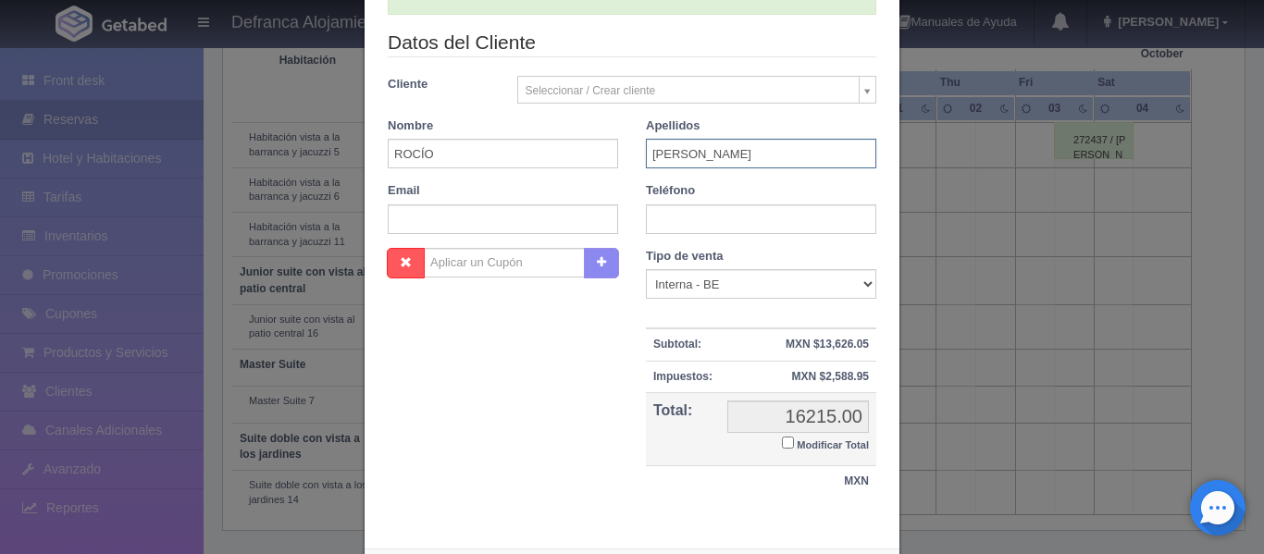
scroll to position [368, 0]
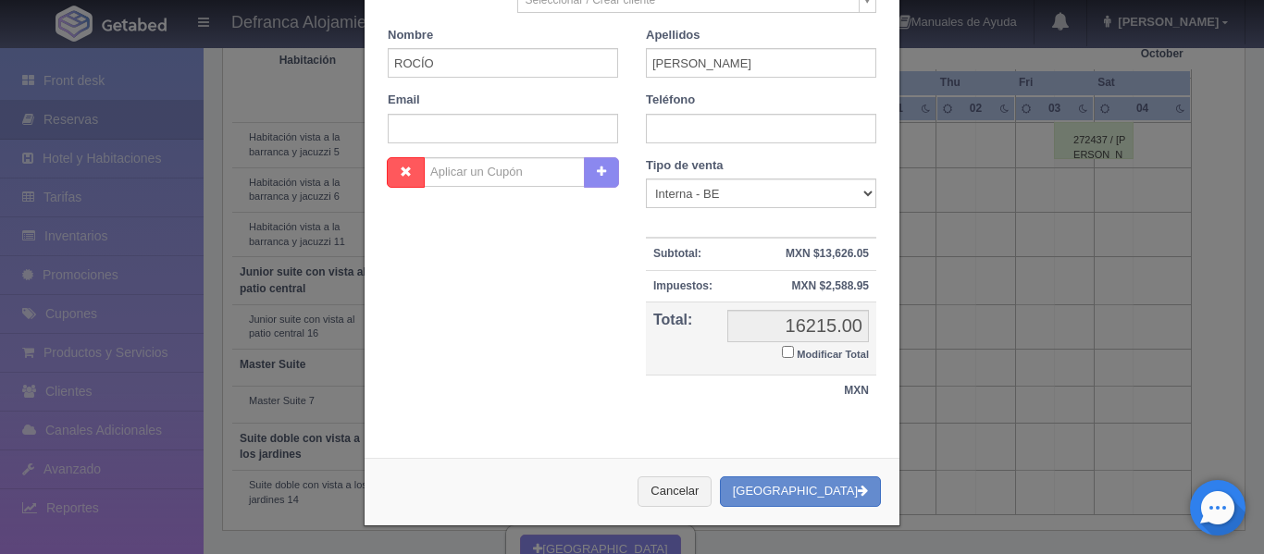
click at [782, 350] on input "Modificar Total" at bounding box center [788, 352] width 12 height 12
checkbox input "true"
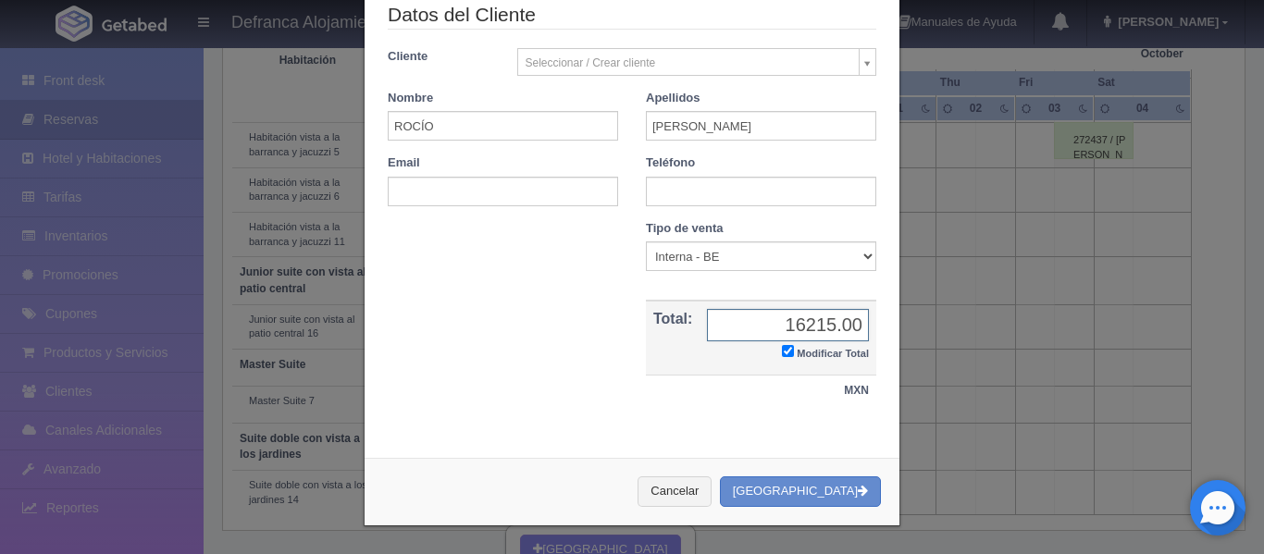
scroll to position [305, 0]
click at [831, 329] on input "16215.00" at bounding box center [788, 325] width 162 height 32
type input "0.00"
click at [797, 497] on button "Crear Reserva" at bounding box center [800, 491] width 161 height 31
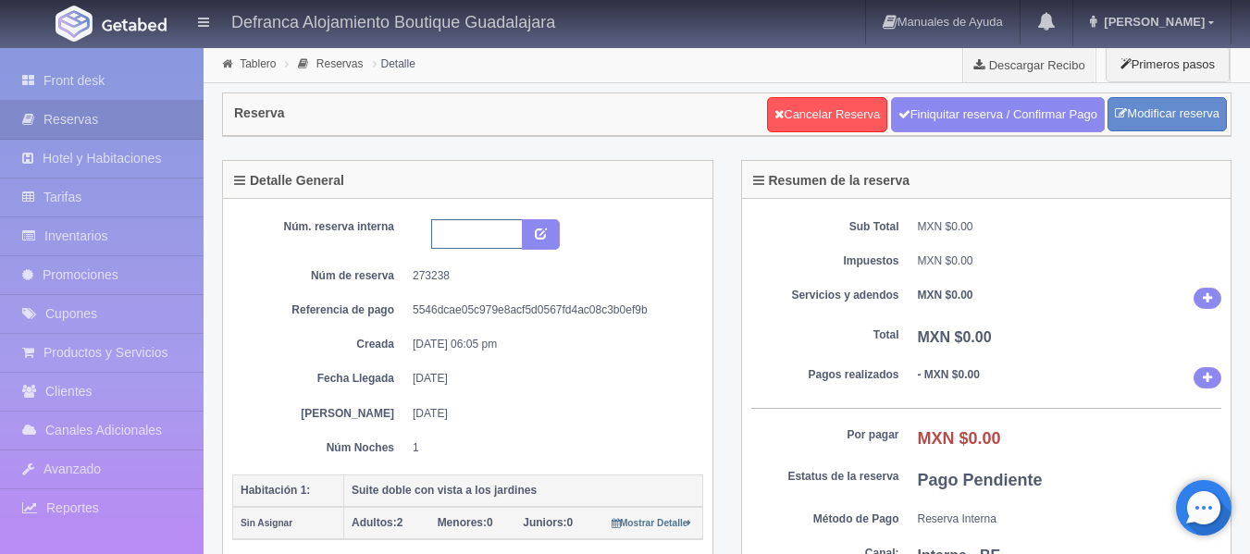
click at [471, 228] on input "text" at bounding box center [477, 234] width 92 height 30
type input "SDVJ14 270925-280925"
click at [548, 238] on button "submit" at bounding box center [541, 234] width 38 height 31
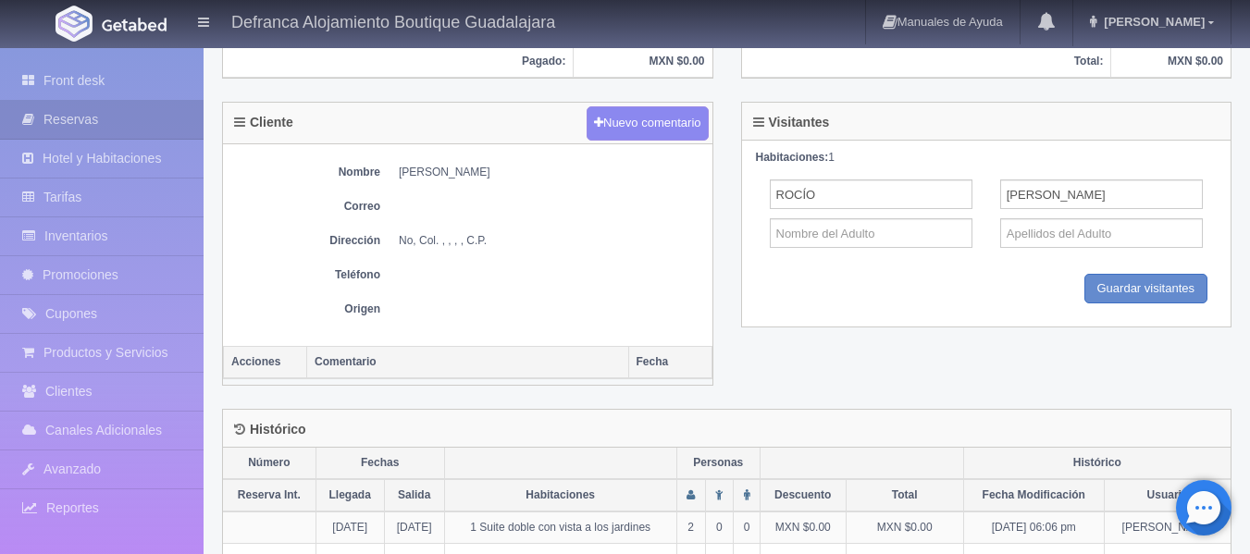
scroll to position [648, 0]
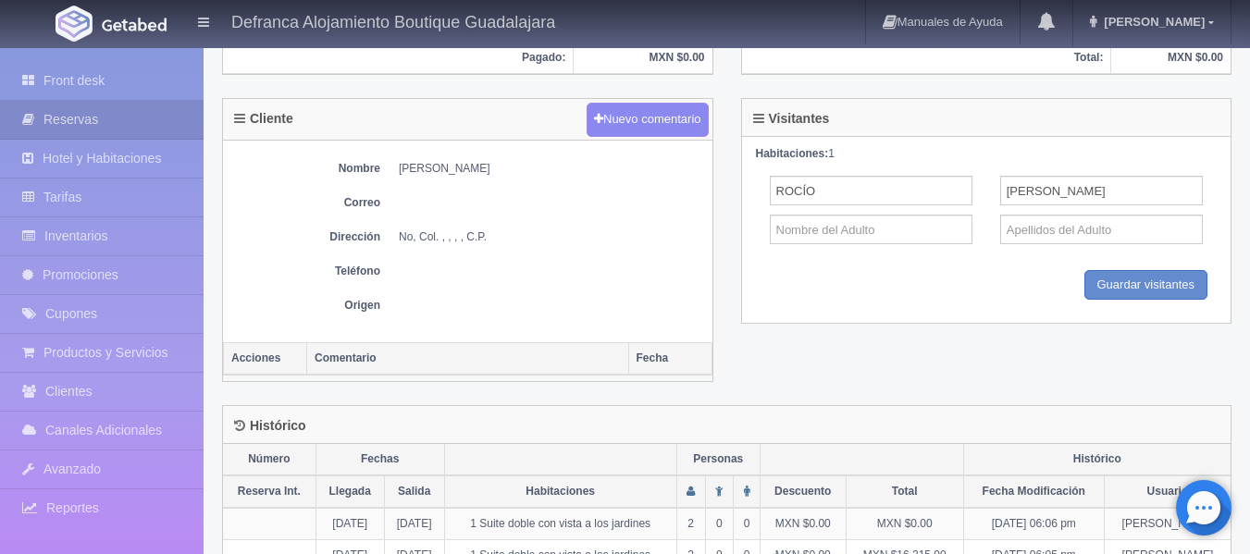
click at [417, 270] on dd at bounding box center [551, 272] width 304 height 16
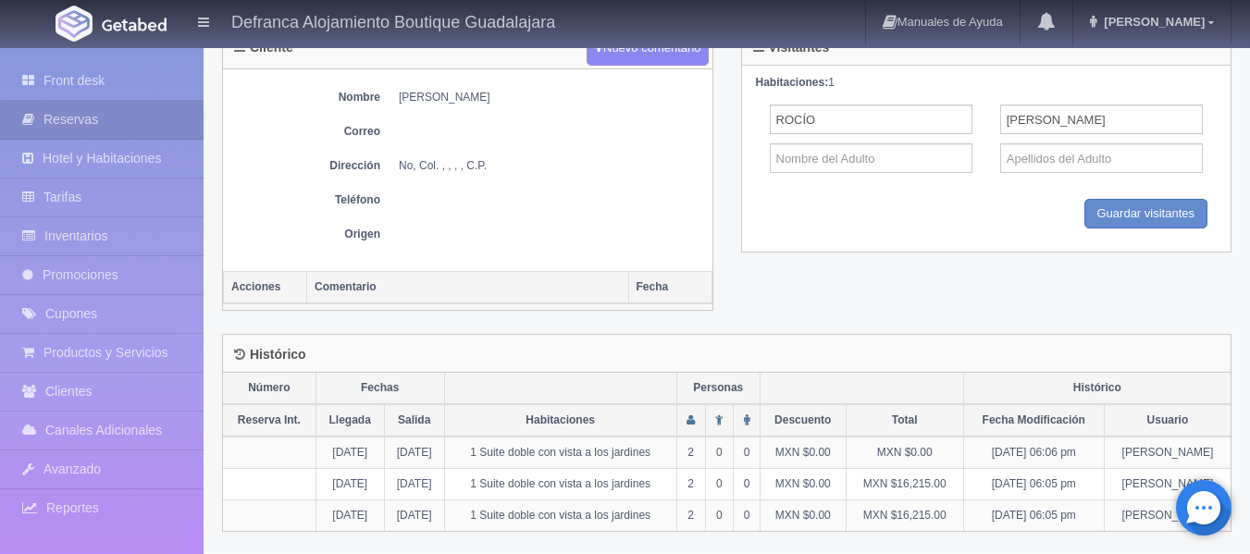
scroll to position [720, 0]
click at [97, 80] on link "Front desk" at bounding box center [102, 81] width 204 height 38
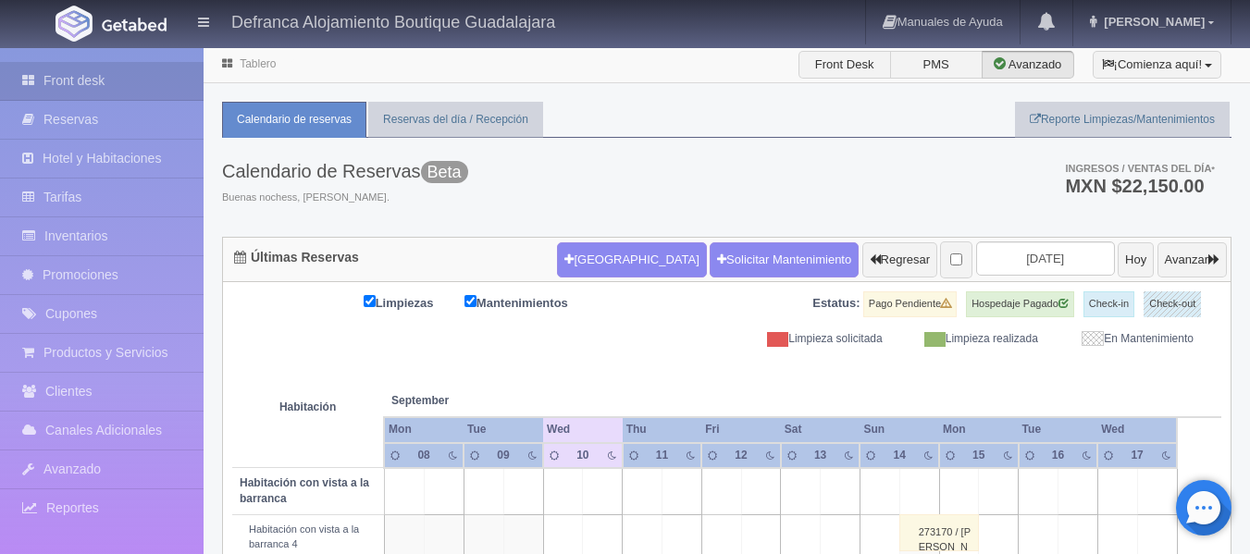
click at [97, 80] on link "Front desk" at bounding box center [102, 81] width 204 height 38
click at [1117, 260] on button "Hoy" at bounding box center [1135, 259] width 36 height 35
click at [76, 75] on link "Front desk" at bounding box center [102, 81] width 204 height 38
click at [1052, 263] on input "[DATE]" at bounding box center [1045, 258] width 139 height 34
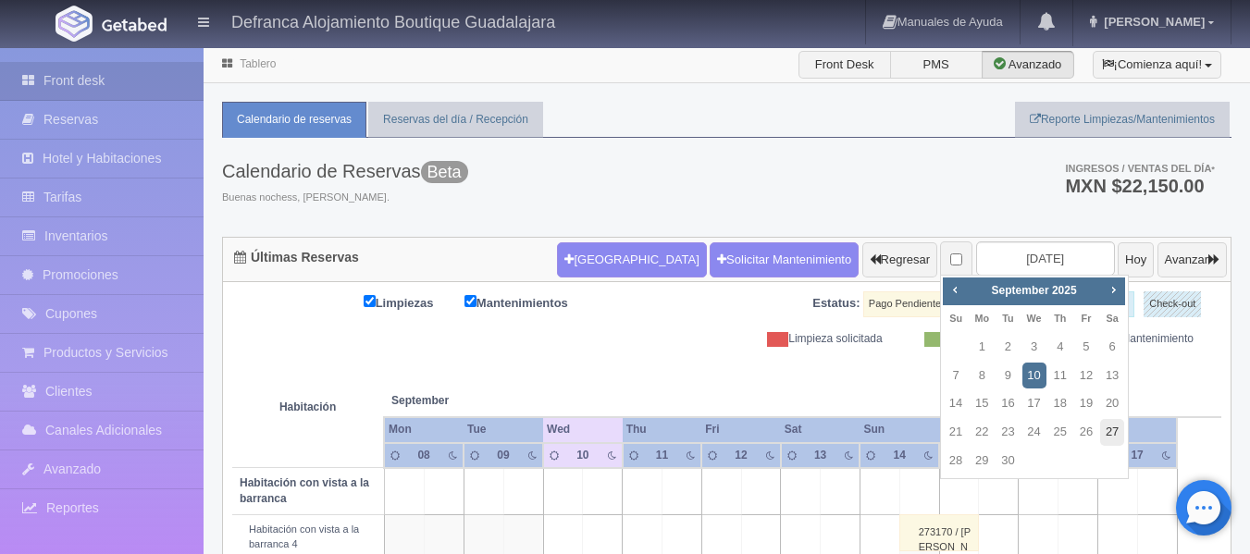
click at [1116, 433] on link "27" at bounding box center [1112, 432] width 24 height 27
type input "[DATE]"
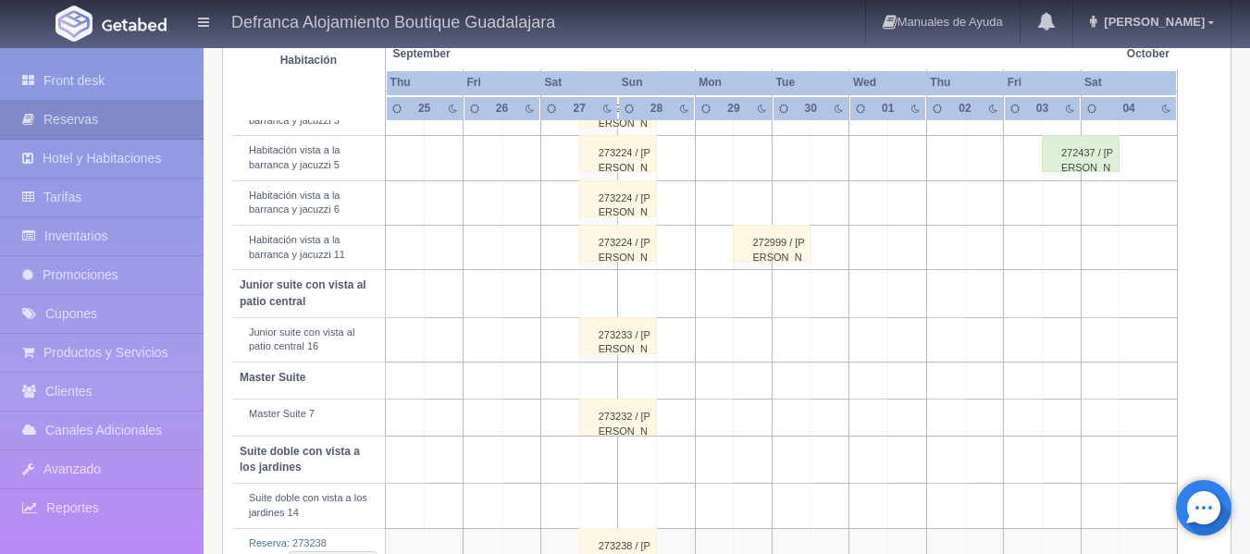
scroll to position [896, 0]
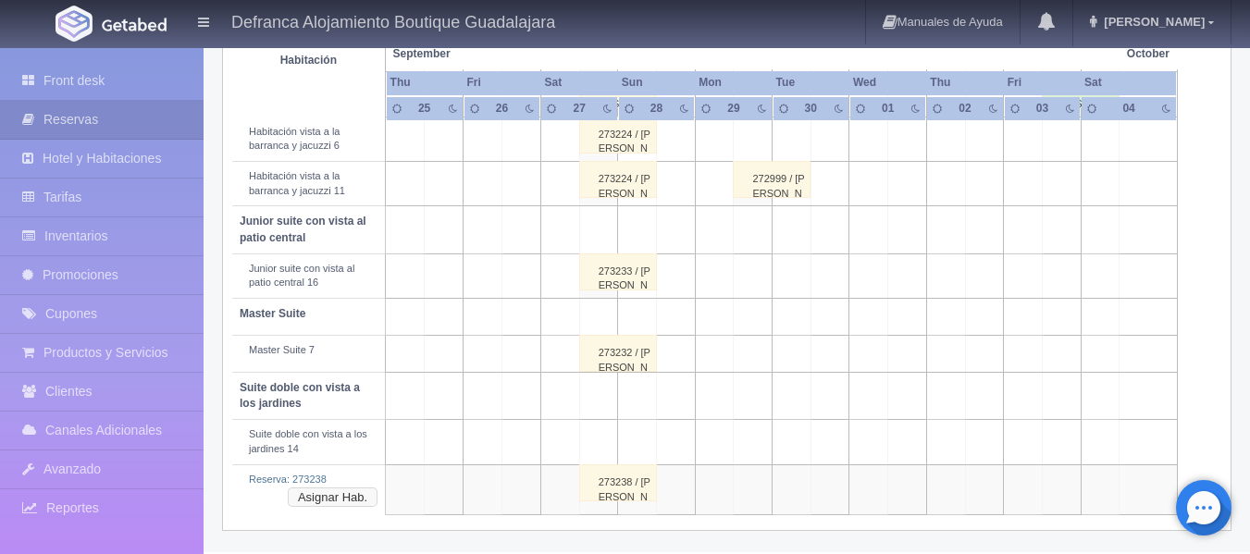
click at [329, 499] on button "Asignar Hab." at bounding box center [333, 497] width 90 height 20
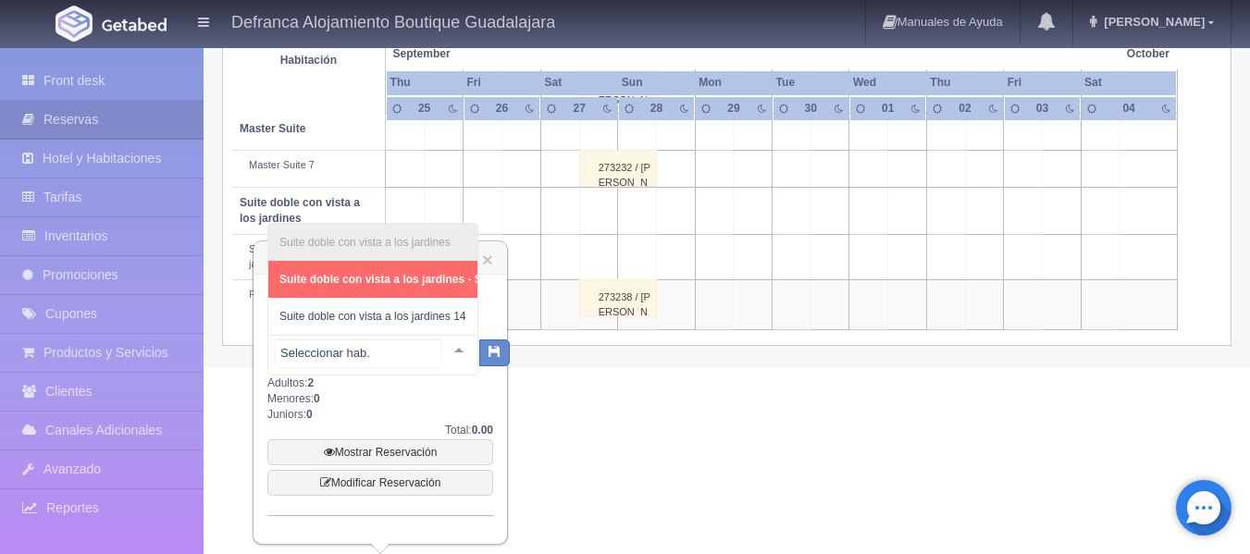
scroll to position [1081, 0]
click at [441, 342] on div at bounding box center [458, 350] width 37 height 28
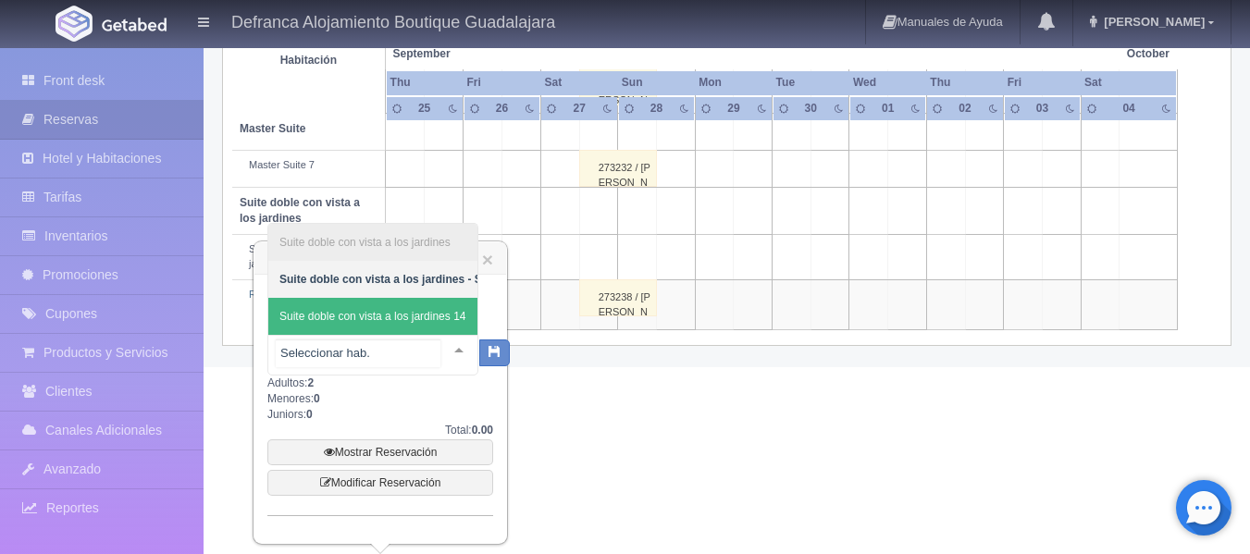
click at [445, 310] on span "Suite doble con vista a los jardines 14" at bounding box center [372, 316] width 186 height 13
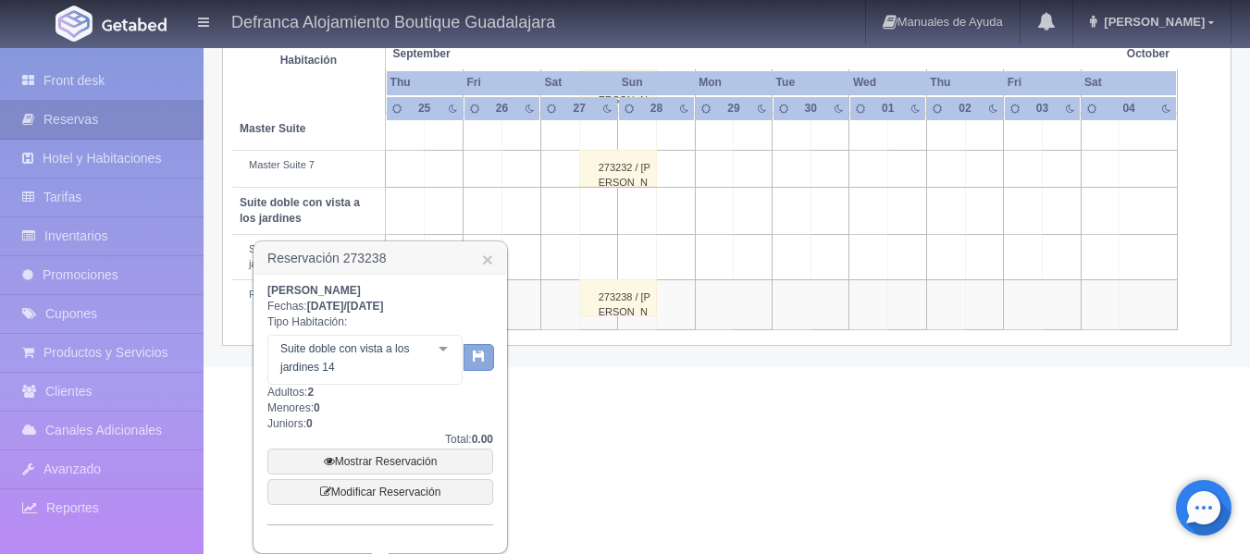
click at [470, 358] on button "button" at bounding box center [478, 358] width 31 height 28
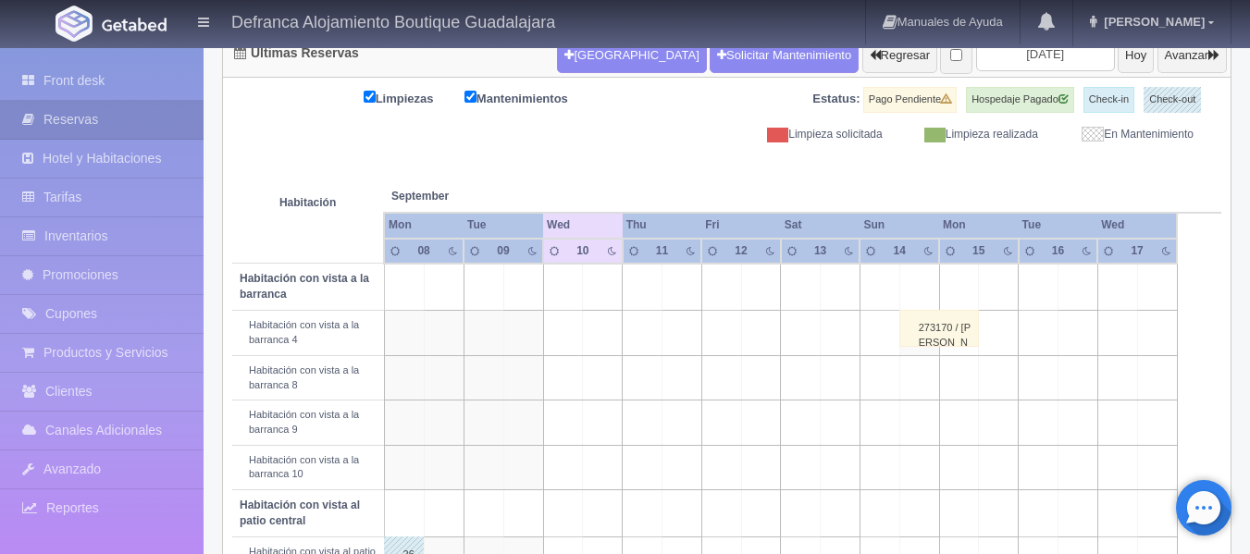
scroll to position [198, 0]
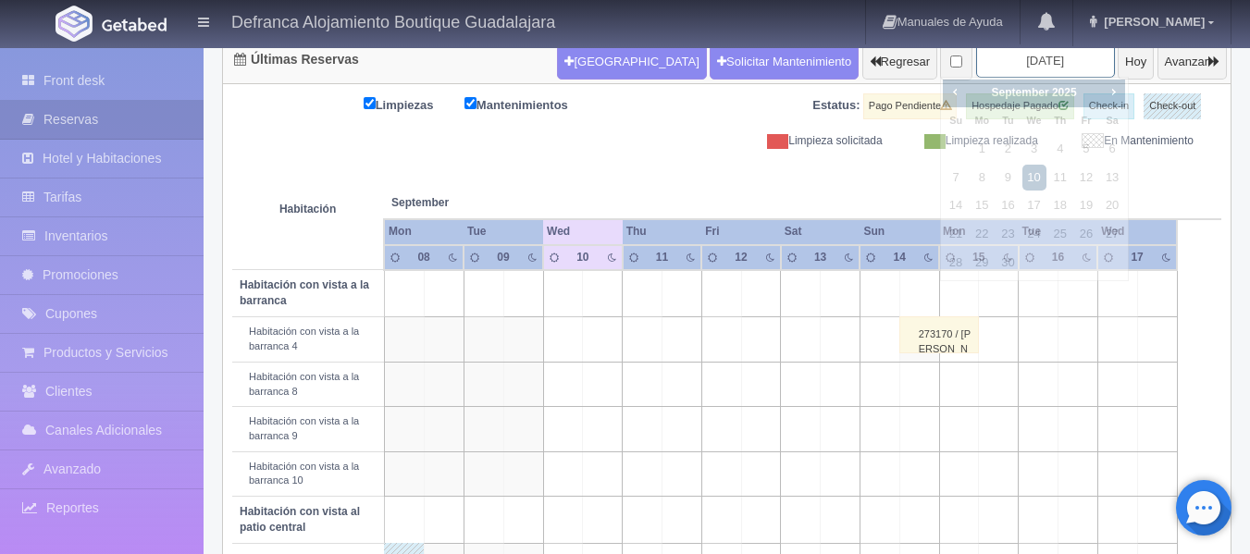
click at [1065, 58] on input "2025-09-10" at bounding box center [1045, 60] width 139 height 34
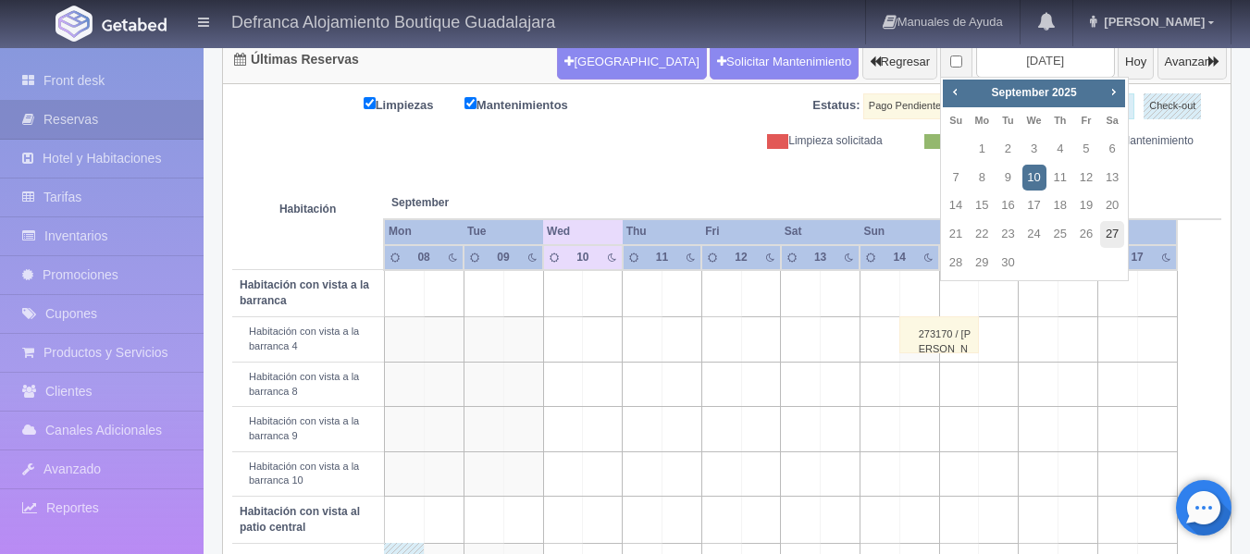
click at [1110, 234] on link "27" at bounding box center [1112, 234] width 24 height 27
type input "2025-09-27"
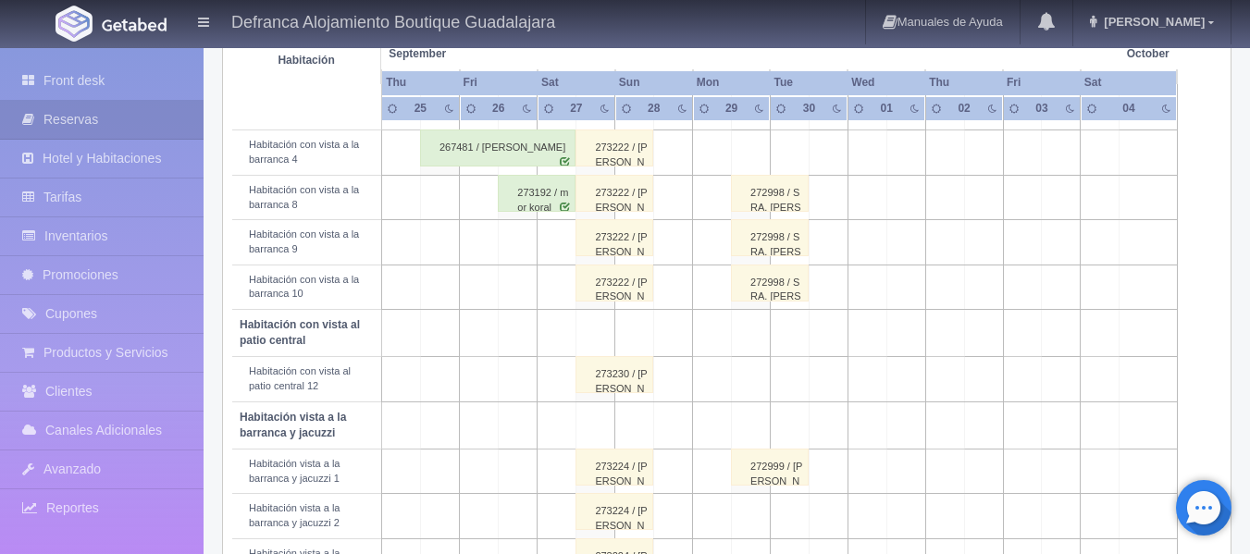
scroll to position [383, 0]
click at [530, 196] on div "273192 / mor koral" at bounding box center [537, 195] width 78 height 37
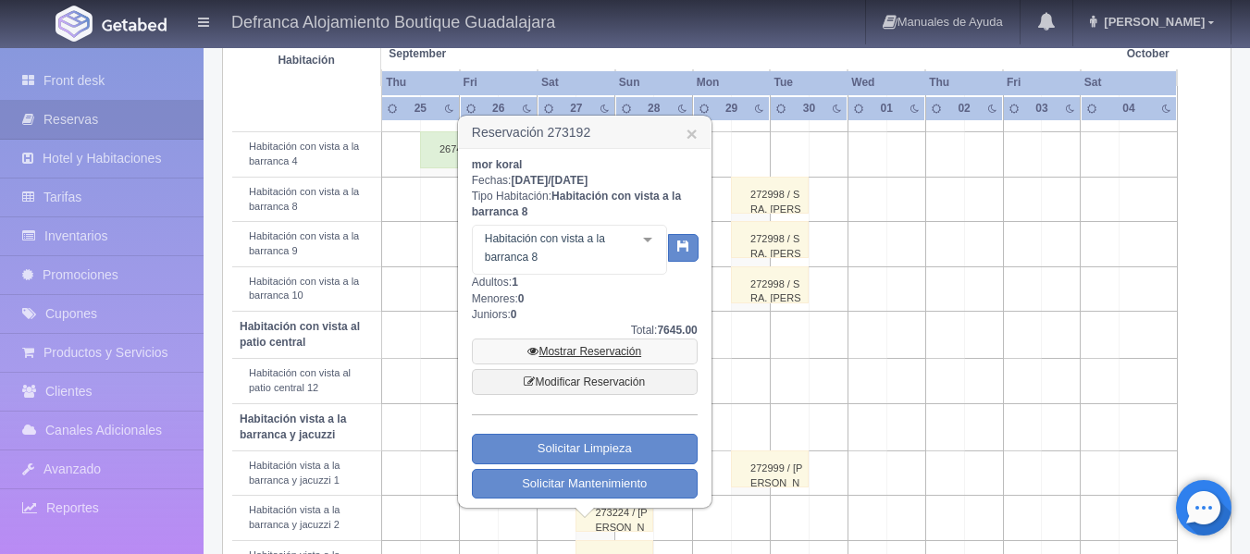
click at [557, 354] on link "Mostrar Reservación" at bounding box center [585, 352] width 226 height 26
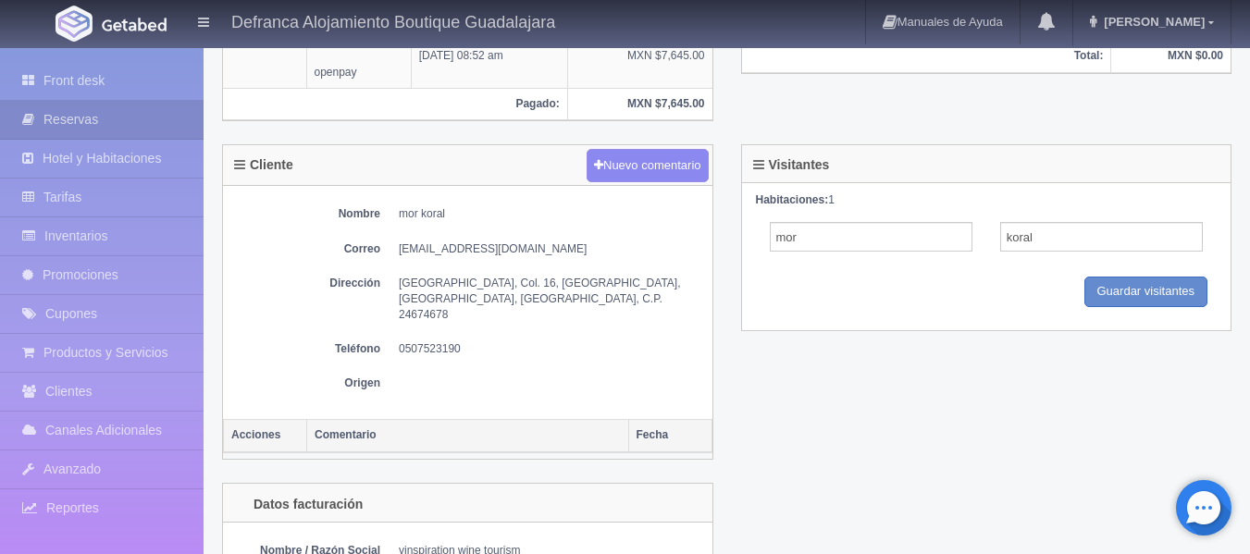
scroll to position [665, 0]
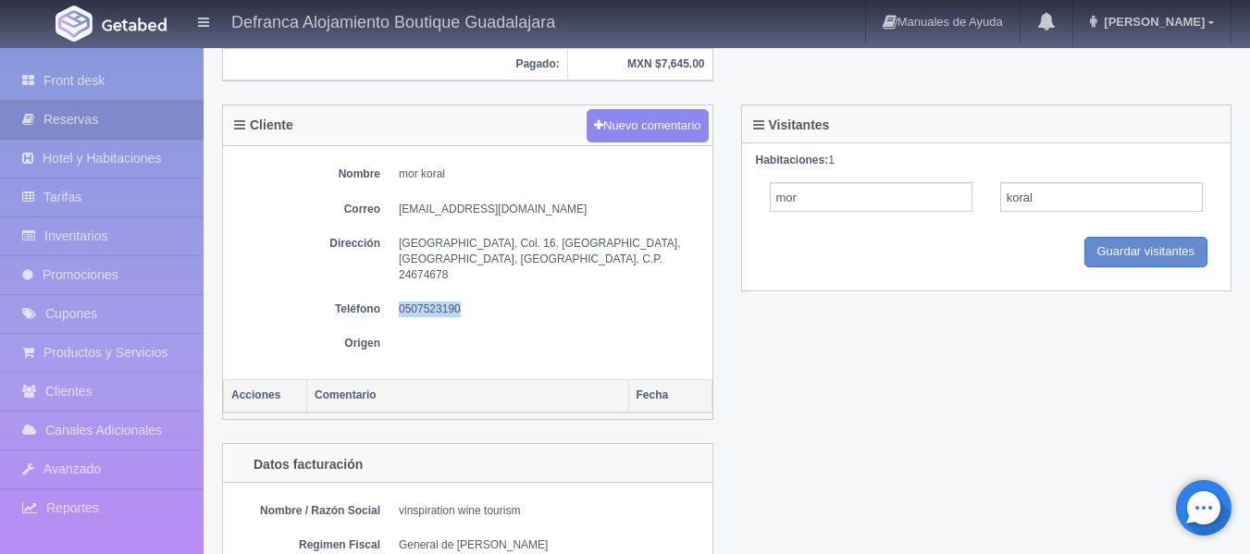
drag, startPoint x: 399, startPoint y: 277, endPoint x: 490, endPoint y: 274, distance: 91.6
click at [490, 302] on dd "0507523190" at bounding box center [551, 310] width 304 height 16
copy dd "0507523190"
drag, startPoint x: 401, startPoint y: 205, endPoint x: 519, endPoint y: 200, distance: 117.6
click at [519, 200] on div "Nombre mor koral Correo [EMAIL_ADDRESS][DOMAIN_NAME] Dirección [GEOGRAPHIC_DATA…" at bounding box center [467, 262] width 489 height 233
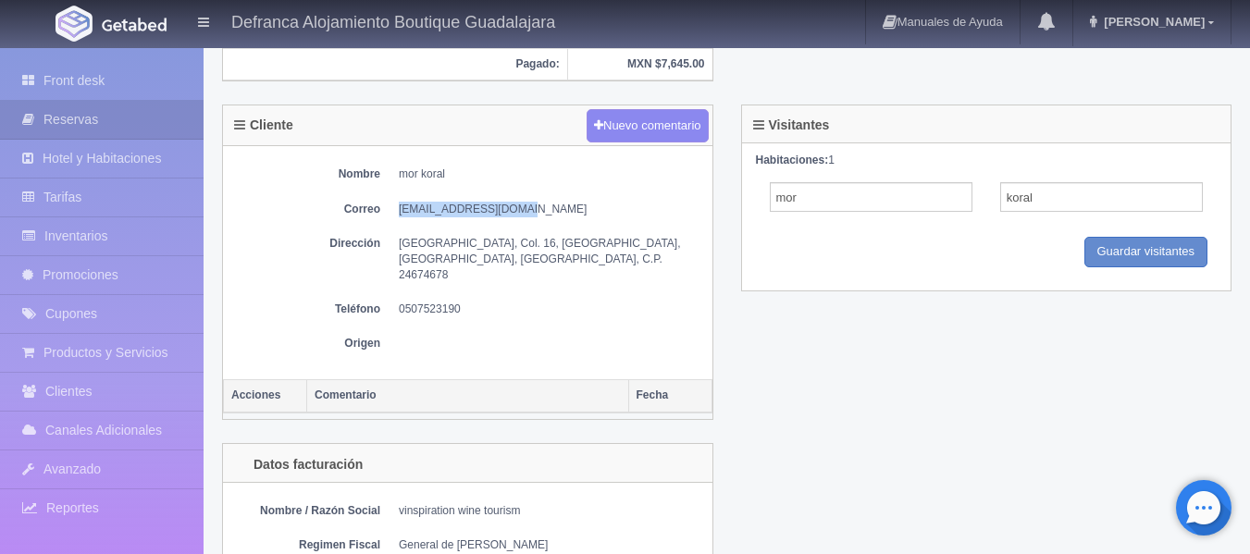
copy dd "[EMAIL_ADDRESS][DOMAIN_NAME]"
